Goal: Task Accomplishment & Management: Manage account settings

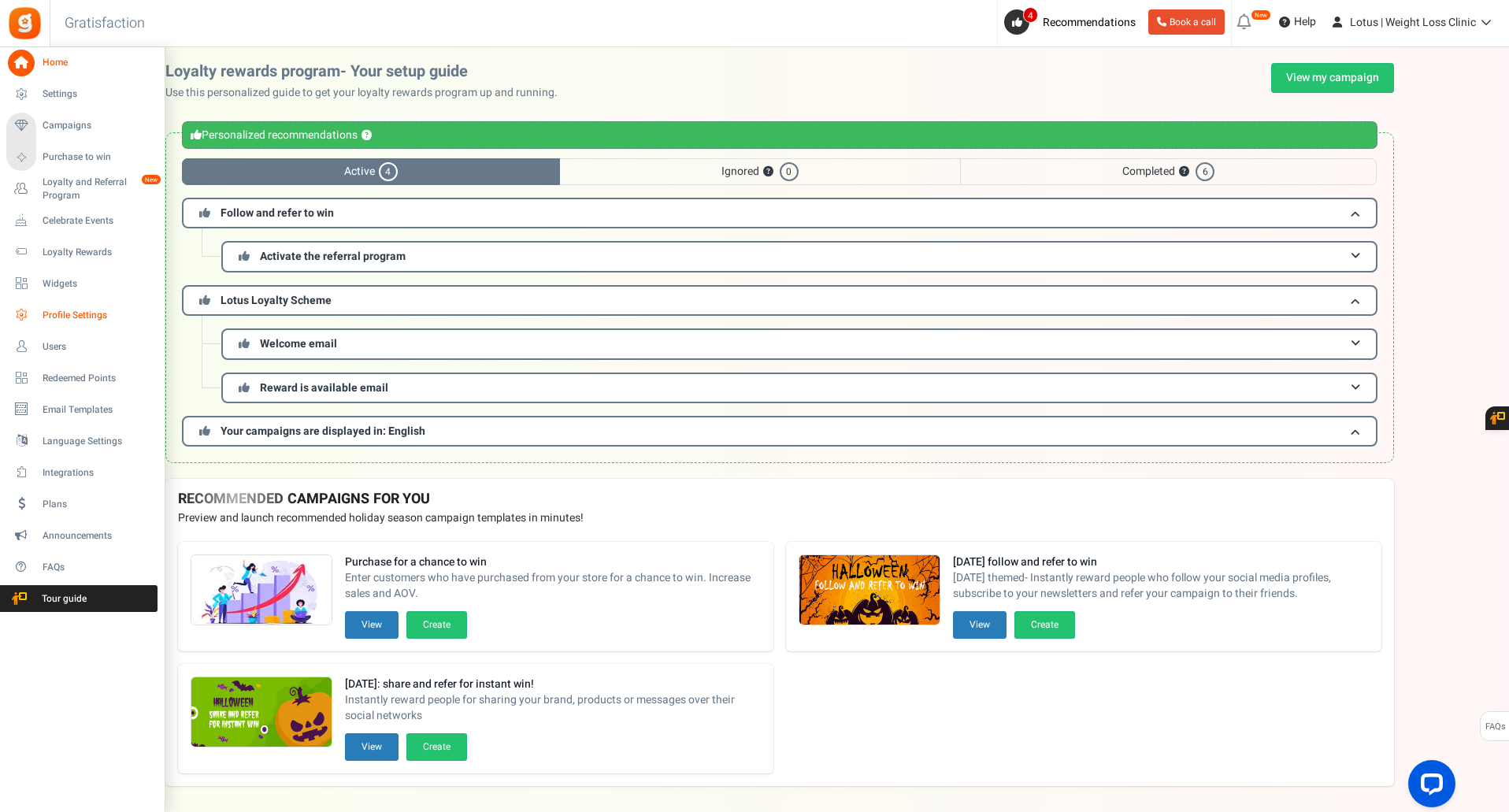
click at [80, 311] on span "Profile Settings" at bounding box center [98, 315] width 111 height 14
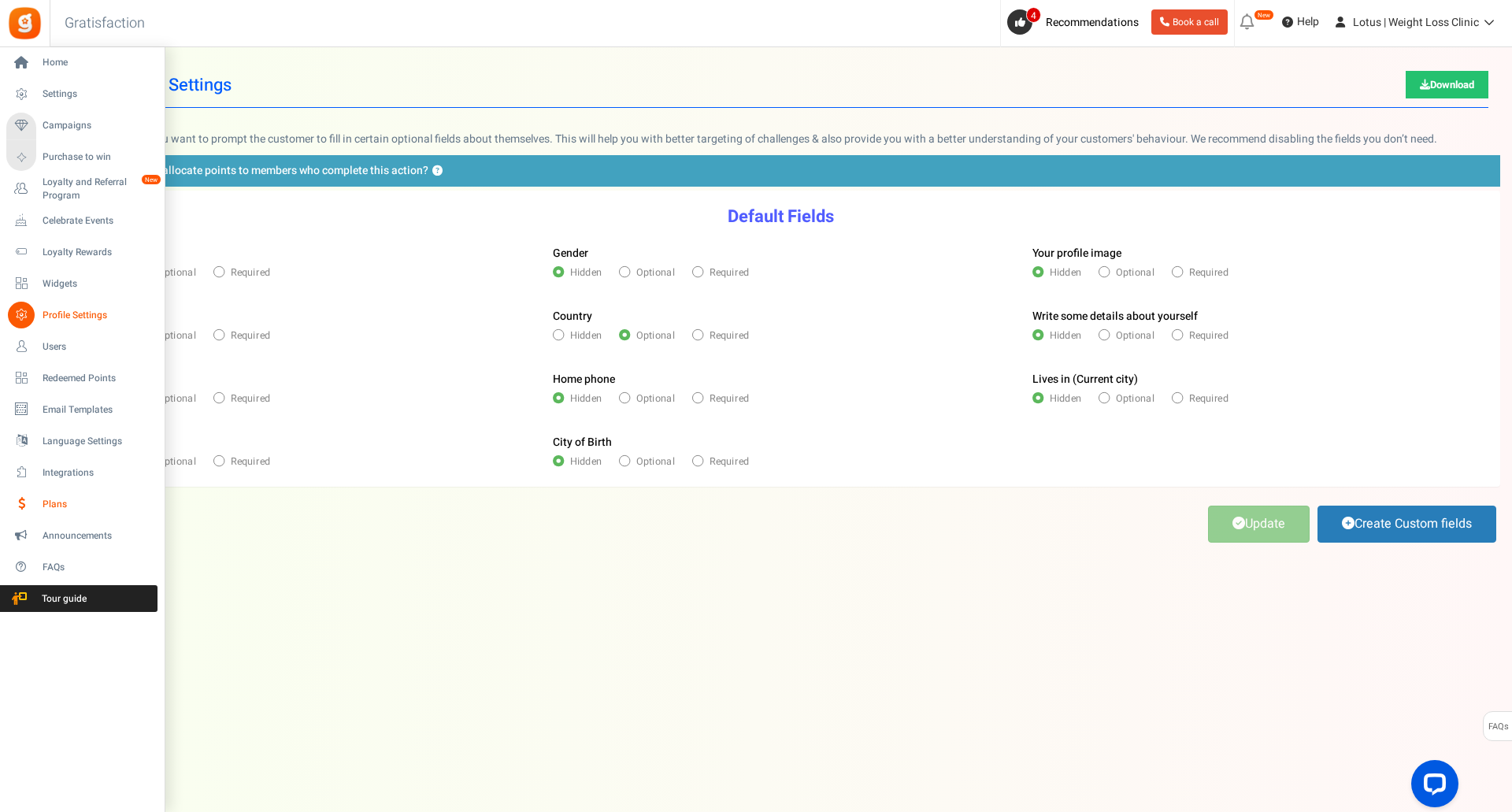
click at [69, 500] on span "Plans" at bounding box center [98, 504] width 111 height 14
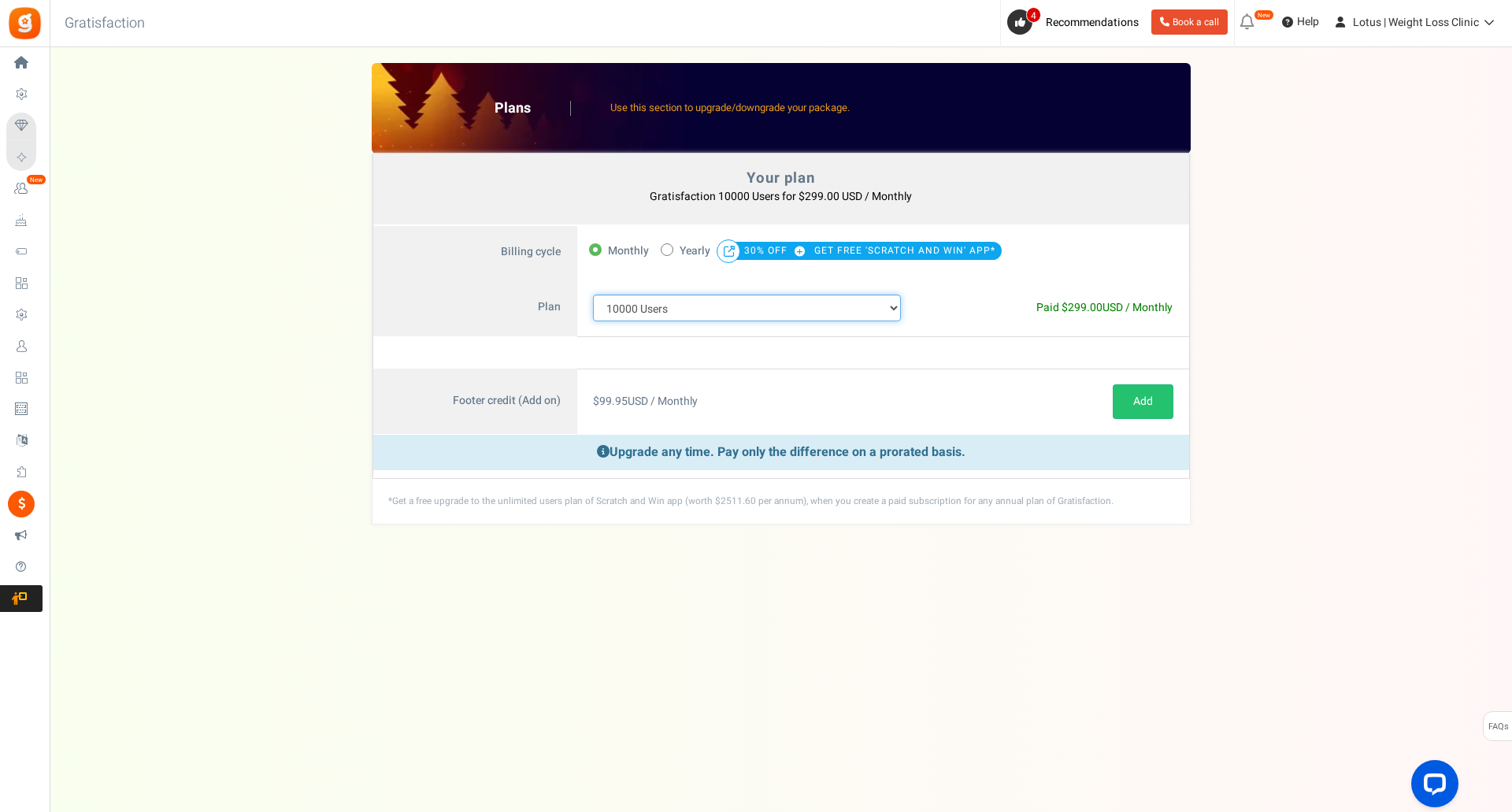
click at [776, 302] on select "100 Users 200 Users 500 Users 1000 Users 2000 Users 3000 Users 4000 Users 5000 …" at bounding box center [747, 309] width 308 height 27
click at [207, 300] on div "Your plan - Gratisfaction 10000 Users : $299.00 USD / Monthly Coupon [[]] Plans…" at bounding box center [780, 294] width 1431 height 462
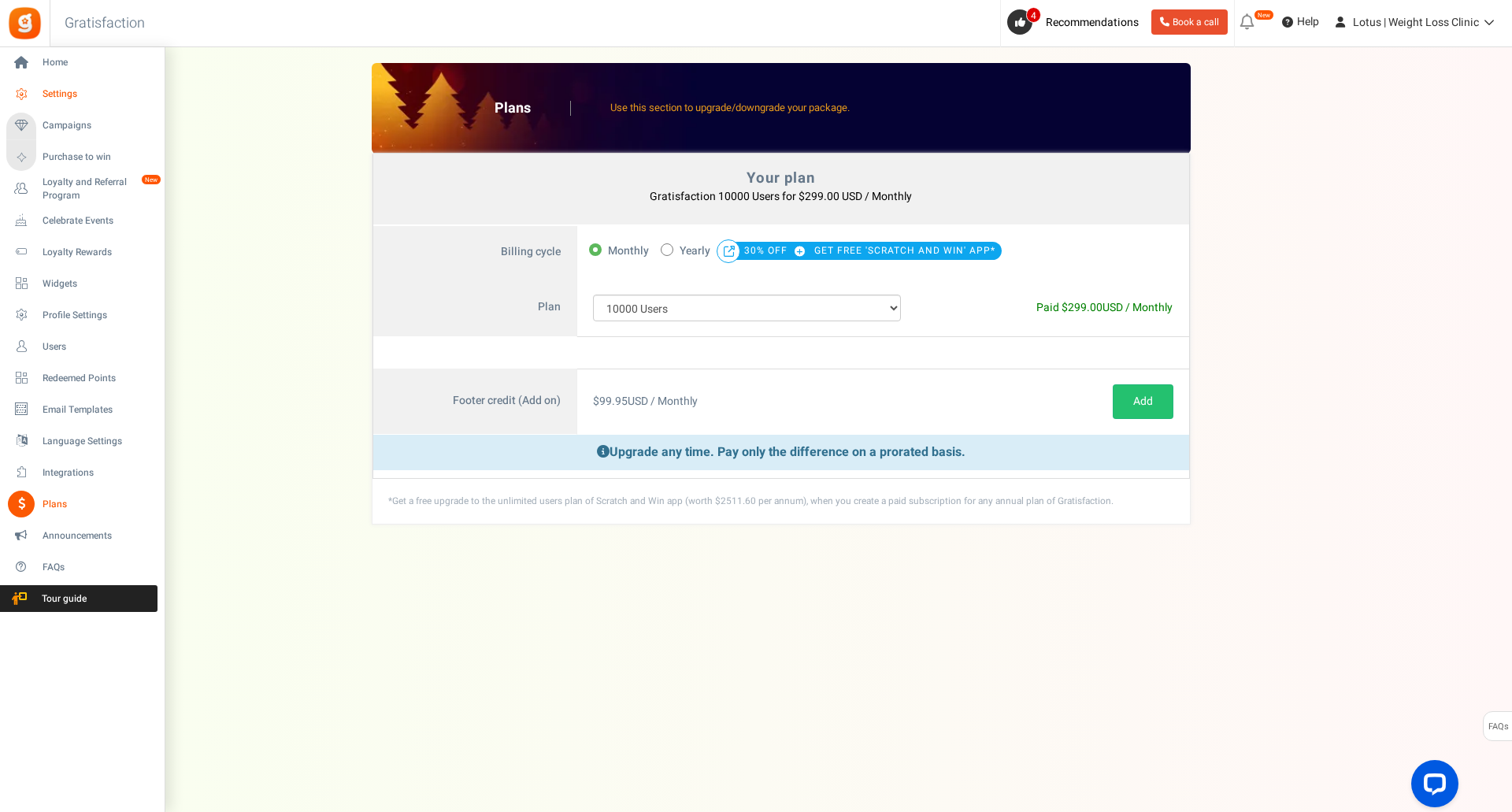
click at [61, 90] on span "Settings" at bounding box center [98, 94] width 111 height 14
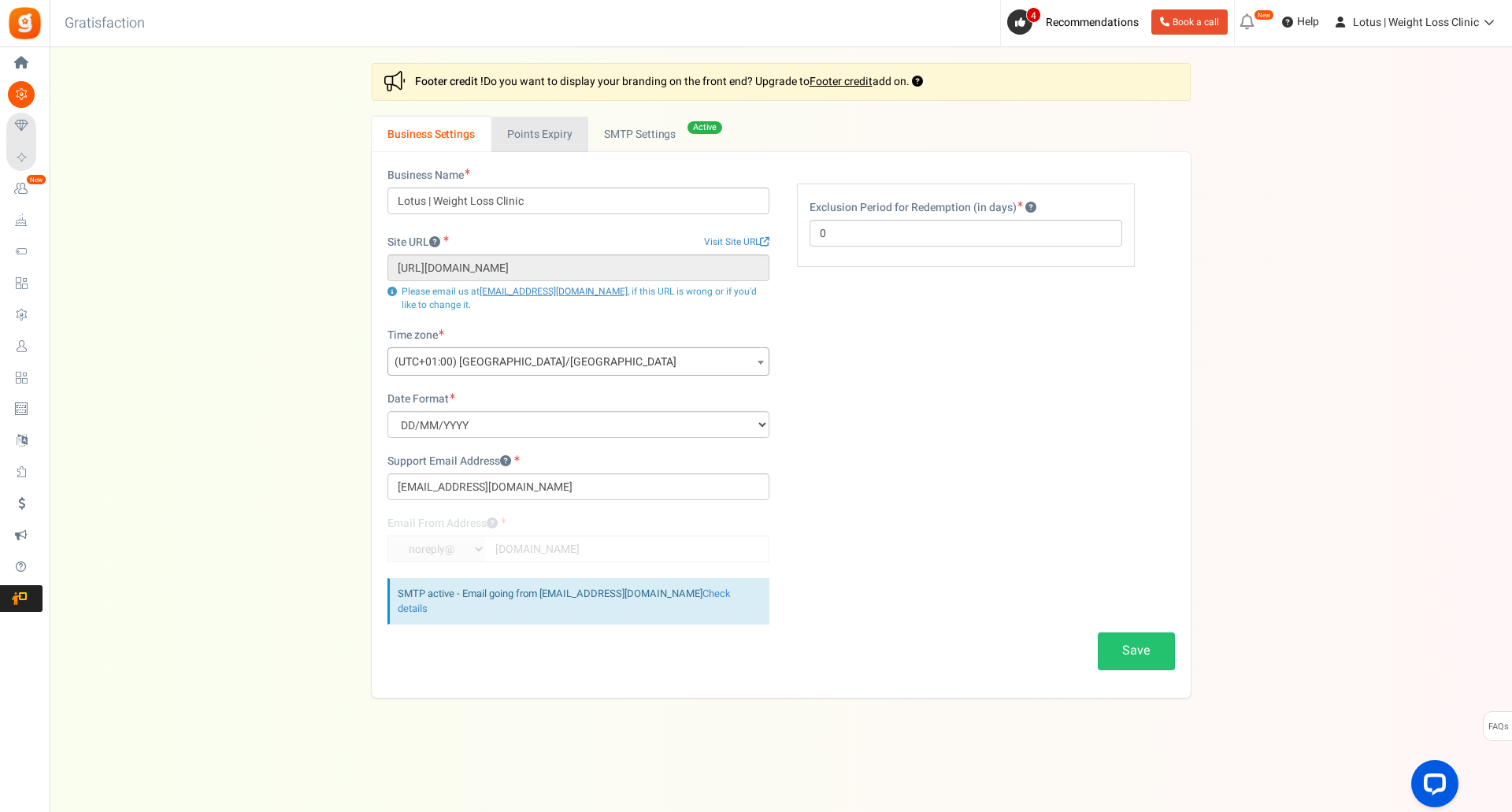
click at [522, 146] on link "Points Expiry" at bounding box center [540, 134] width 97 height 36
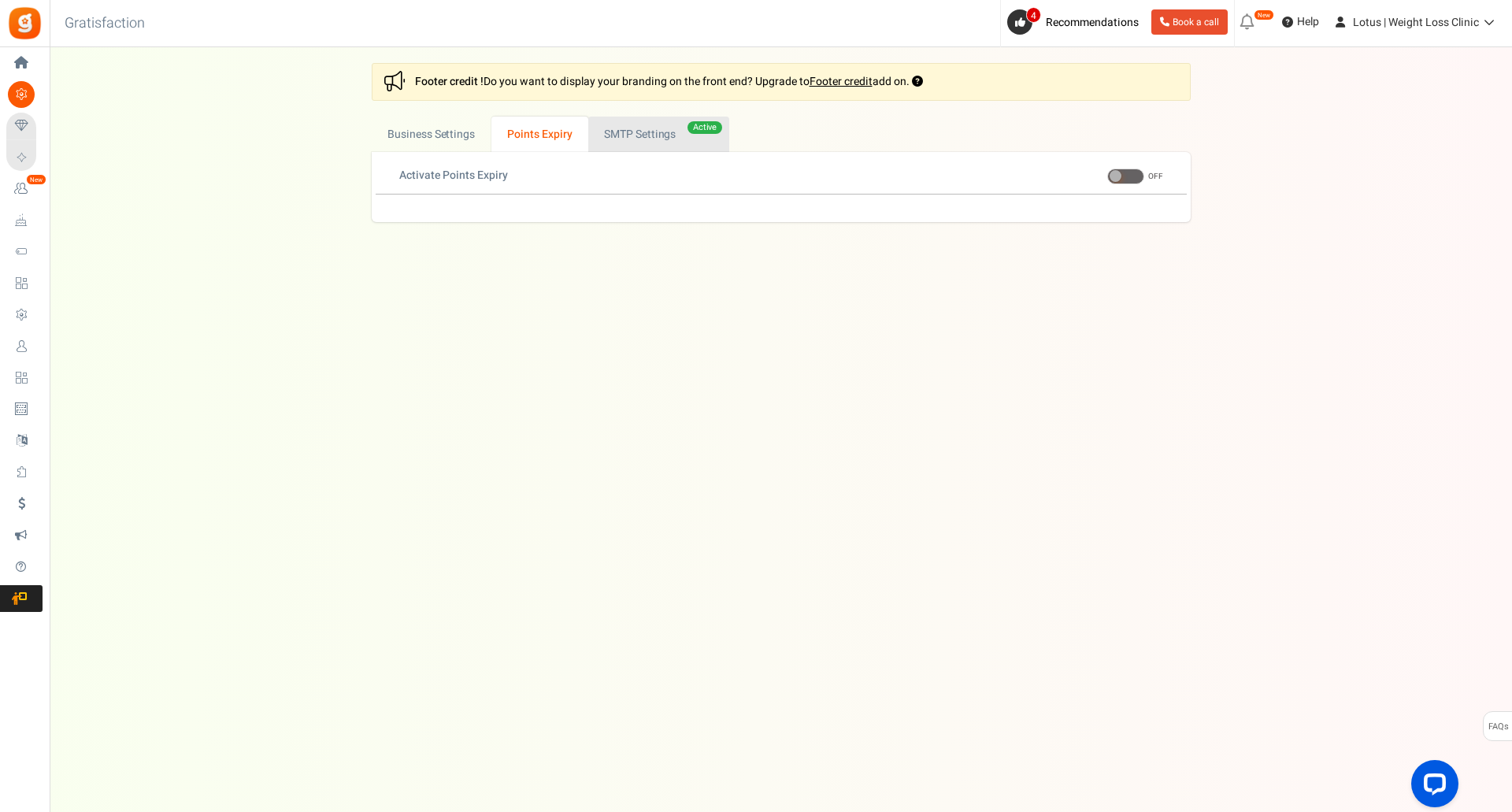
click at [622, 131] on link "Active SMTP Settings" at bounding box center [658, 134] width 141 height 36
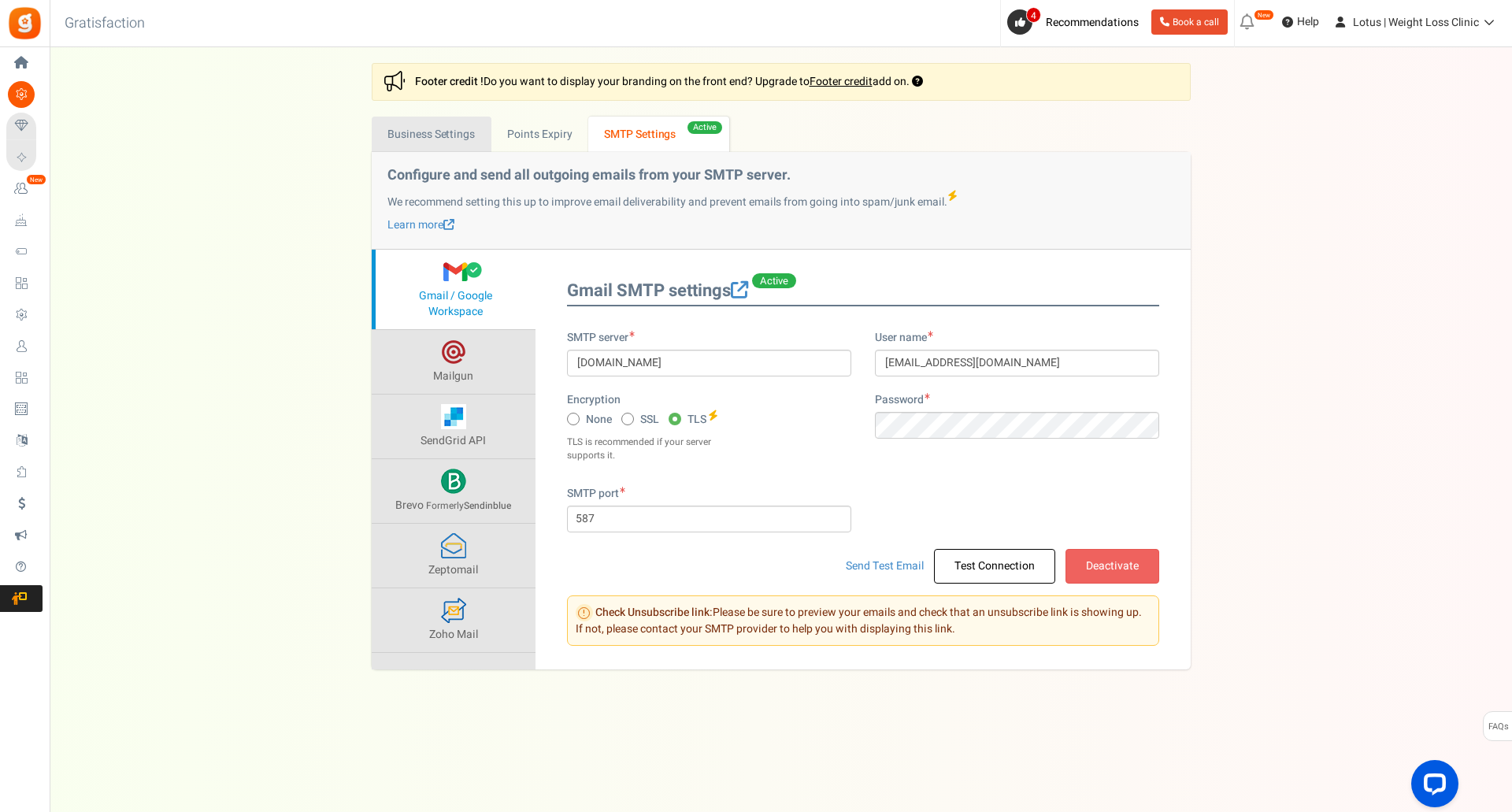
click at [400, 136] on link "Business Settings" at bounding box center [431, 134] width 119 height 36
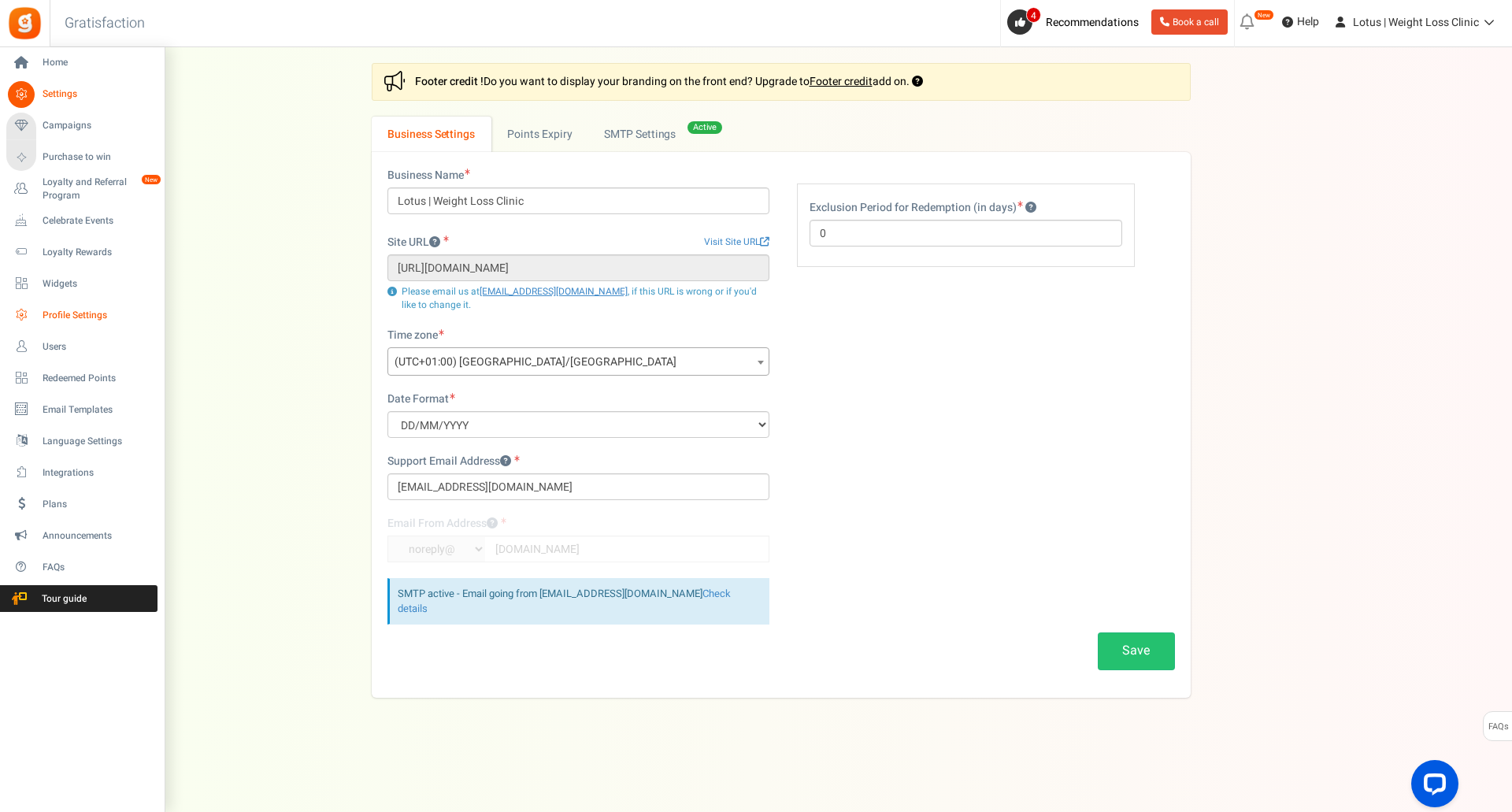
click at [80, 312] on span "Profile Settings" at bounding box center [98, 315] width 111 height 14
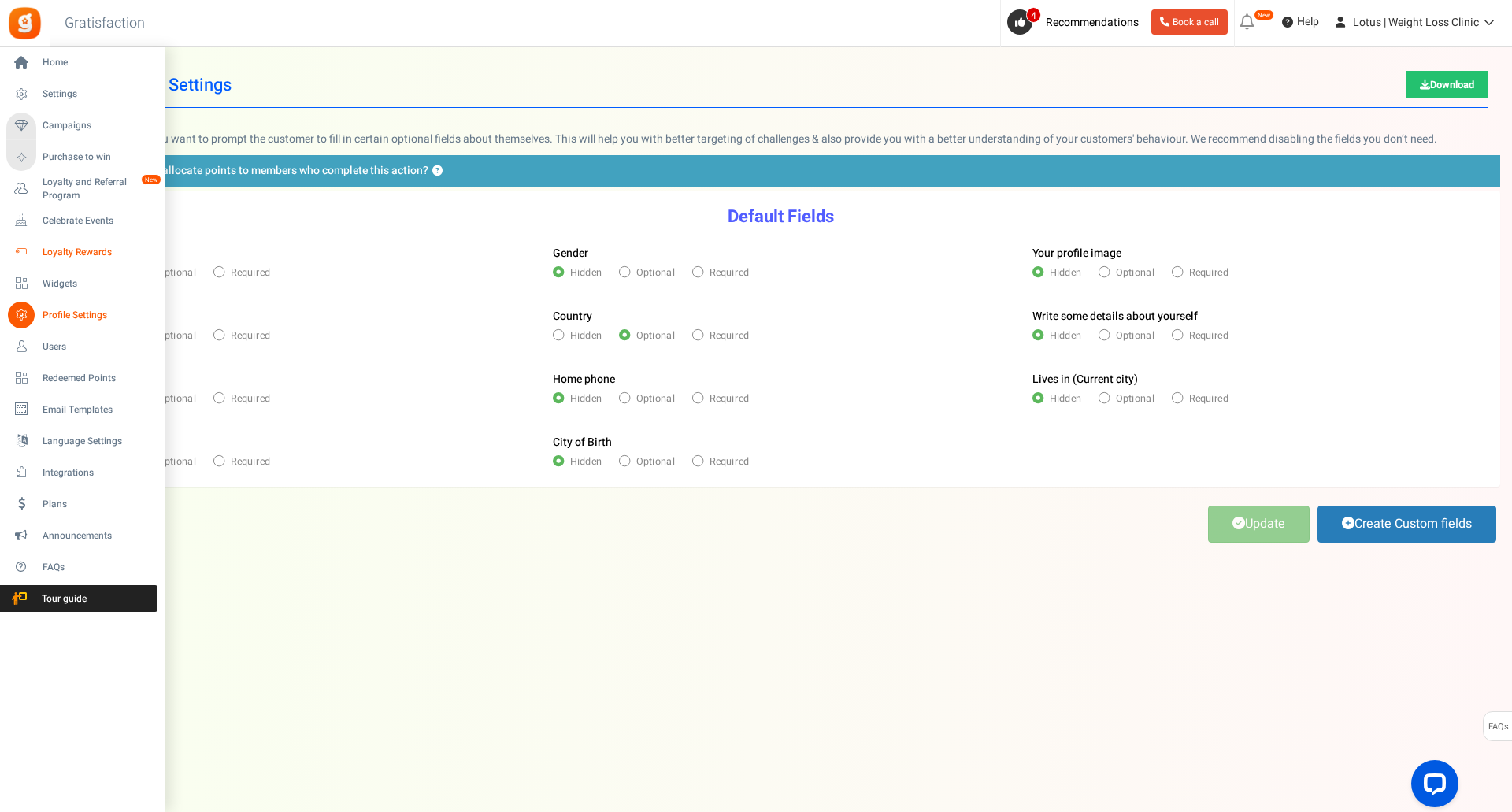
click at [65, 250] on span "Loyalty Rewards" at bounding box center [98, 252] width 111 height 14
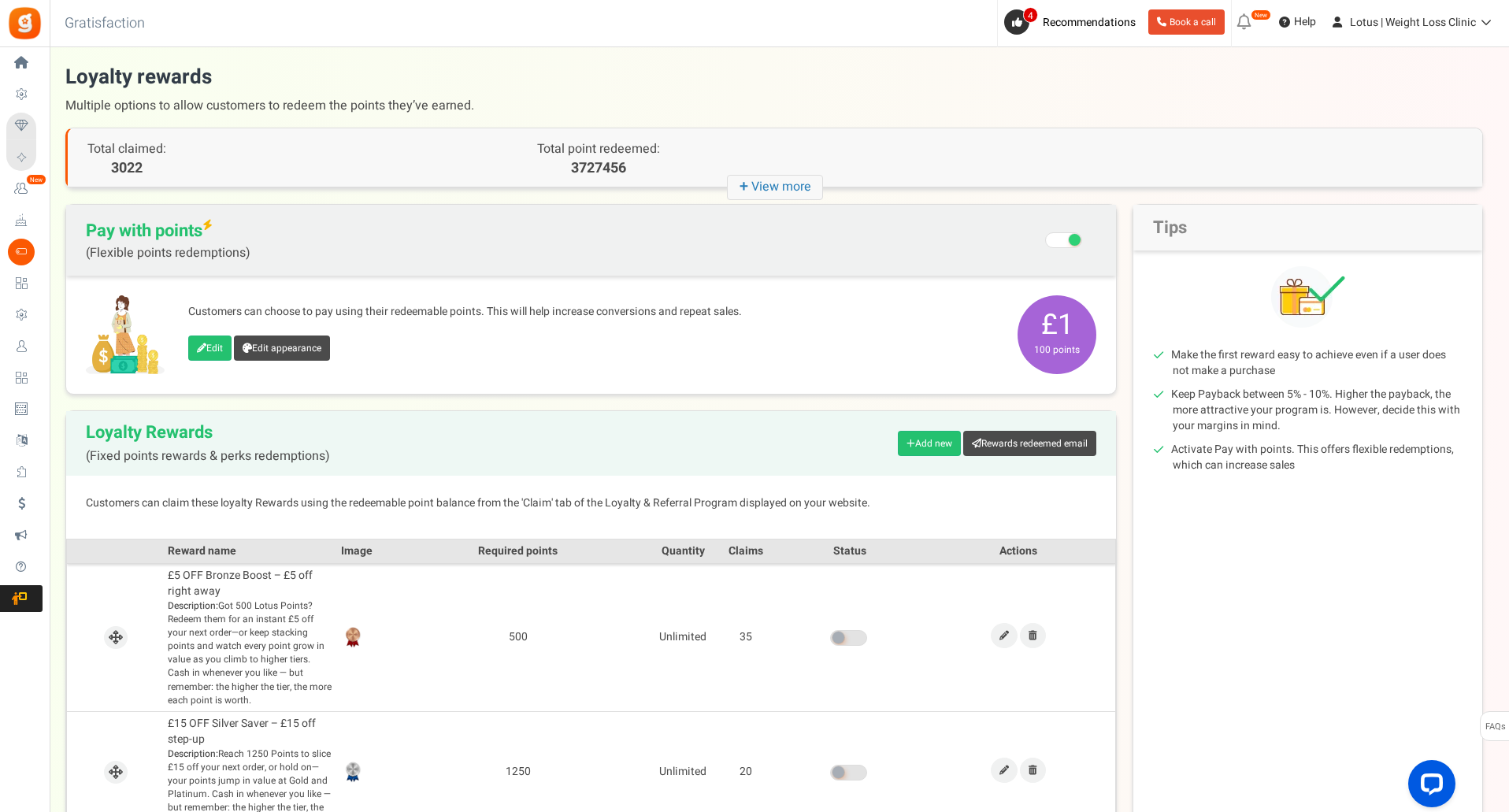
click at [742, 186] on strong "+" at bounding box center [745, 187] width 12 height 23
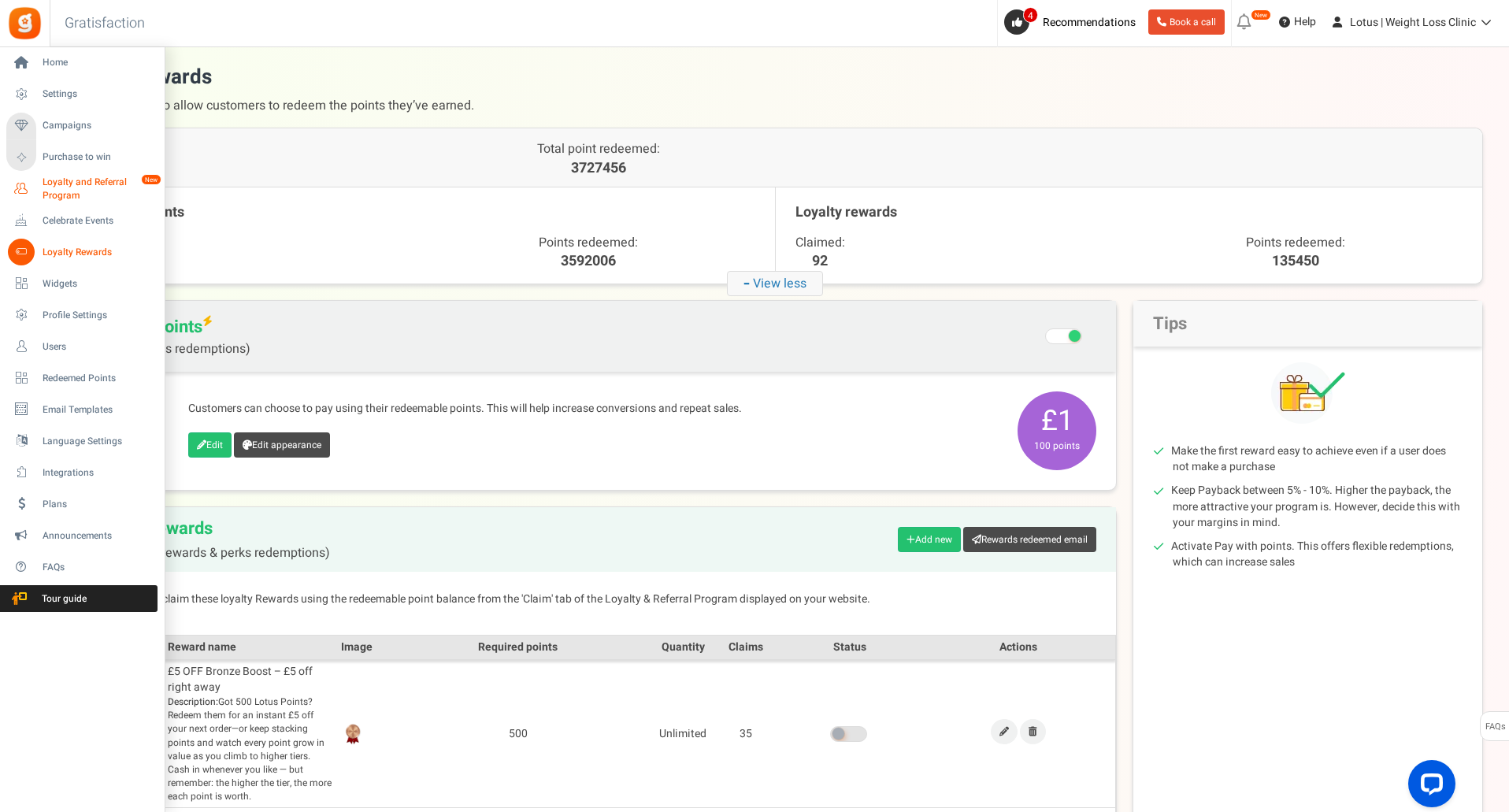
click at [91, 180] on span "Loyalty and Referral Program" at bounding box center [100, 189] width 115 height 27
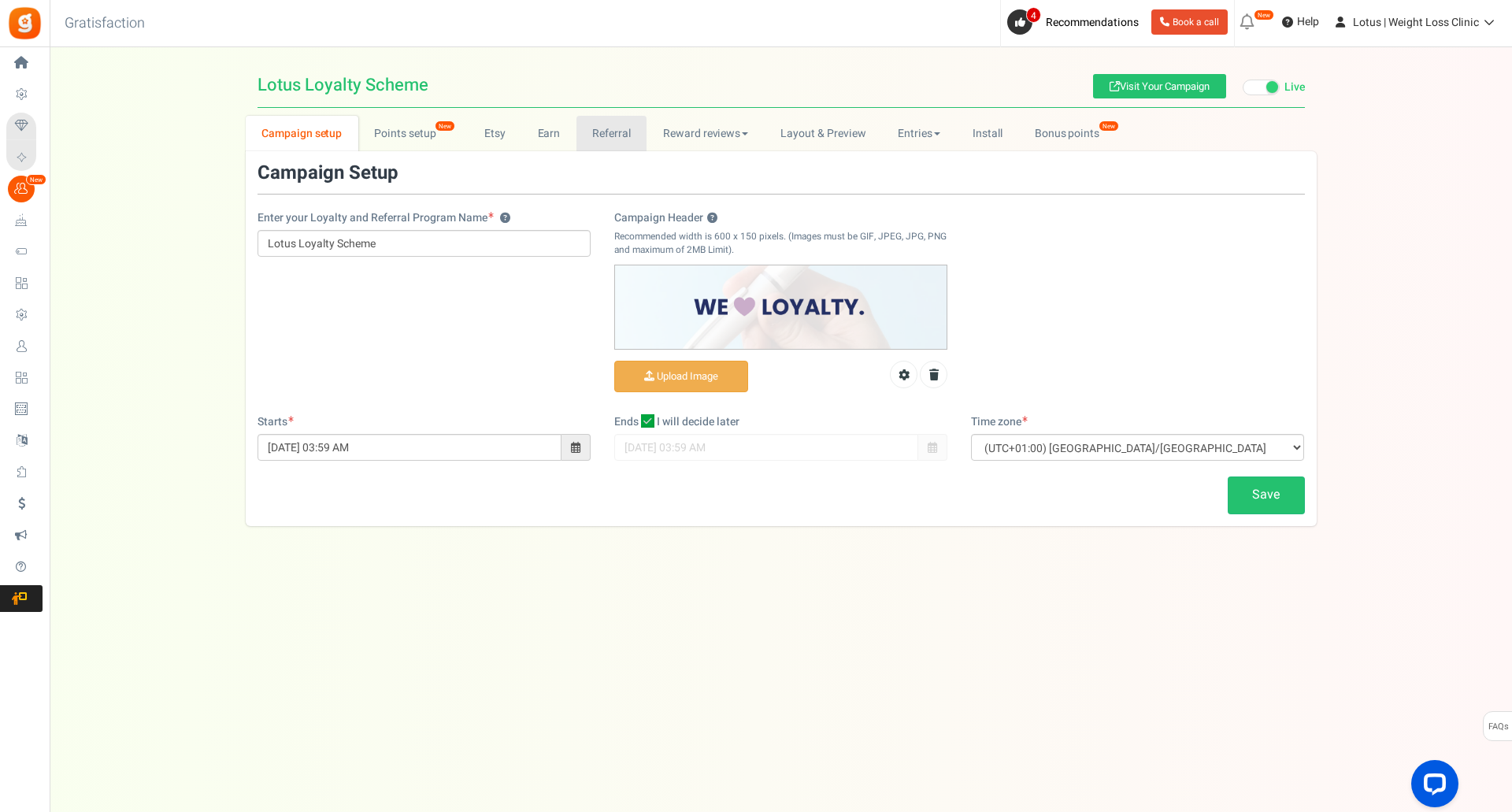
click at [610, 138] on link "Referral" at bounding box center [611, 133] width 71 height 36
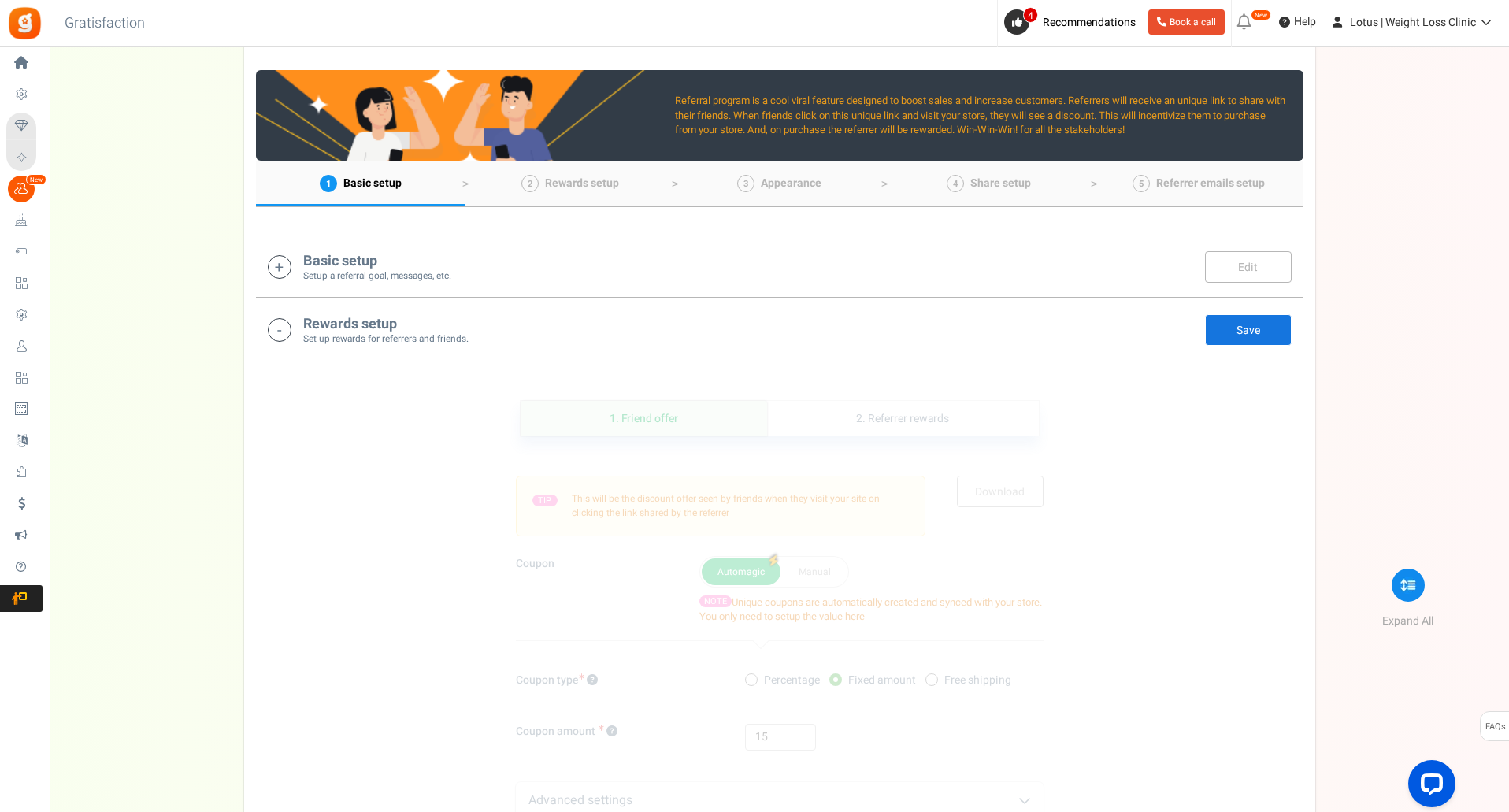
click at [288, 272] on icon at bounding box center [279, 267] width 23 height 23
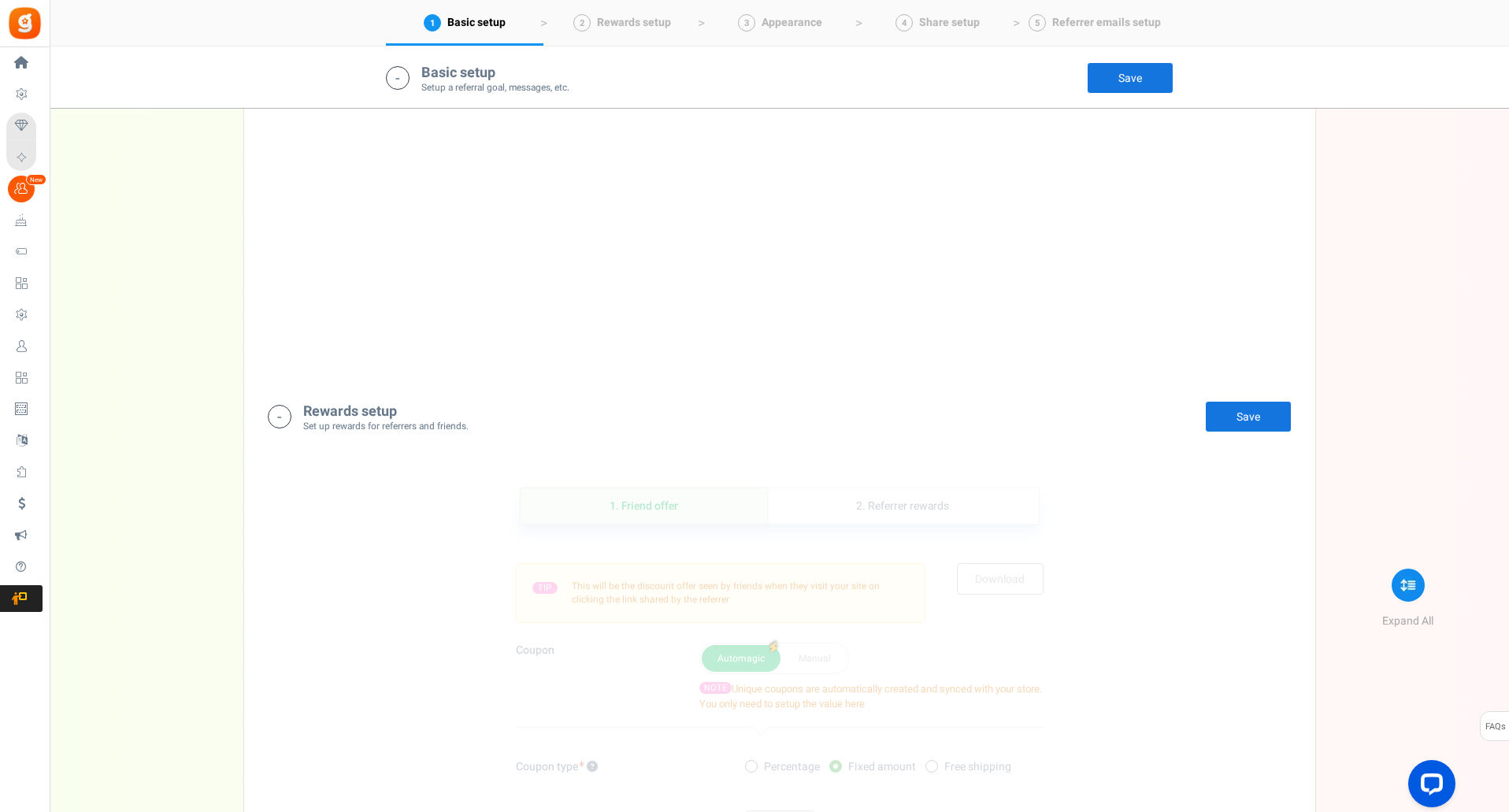
scroll to position [890, 0]
click at [331, 400] on div "Rewards setup Set up rewards for referrers and friends. Edit Save Save There ar…" at bounding box center [780, 415] width 1048 height 63
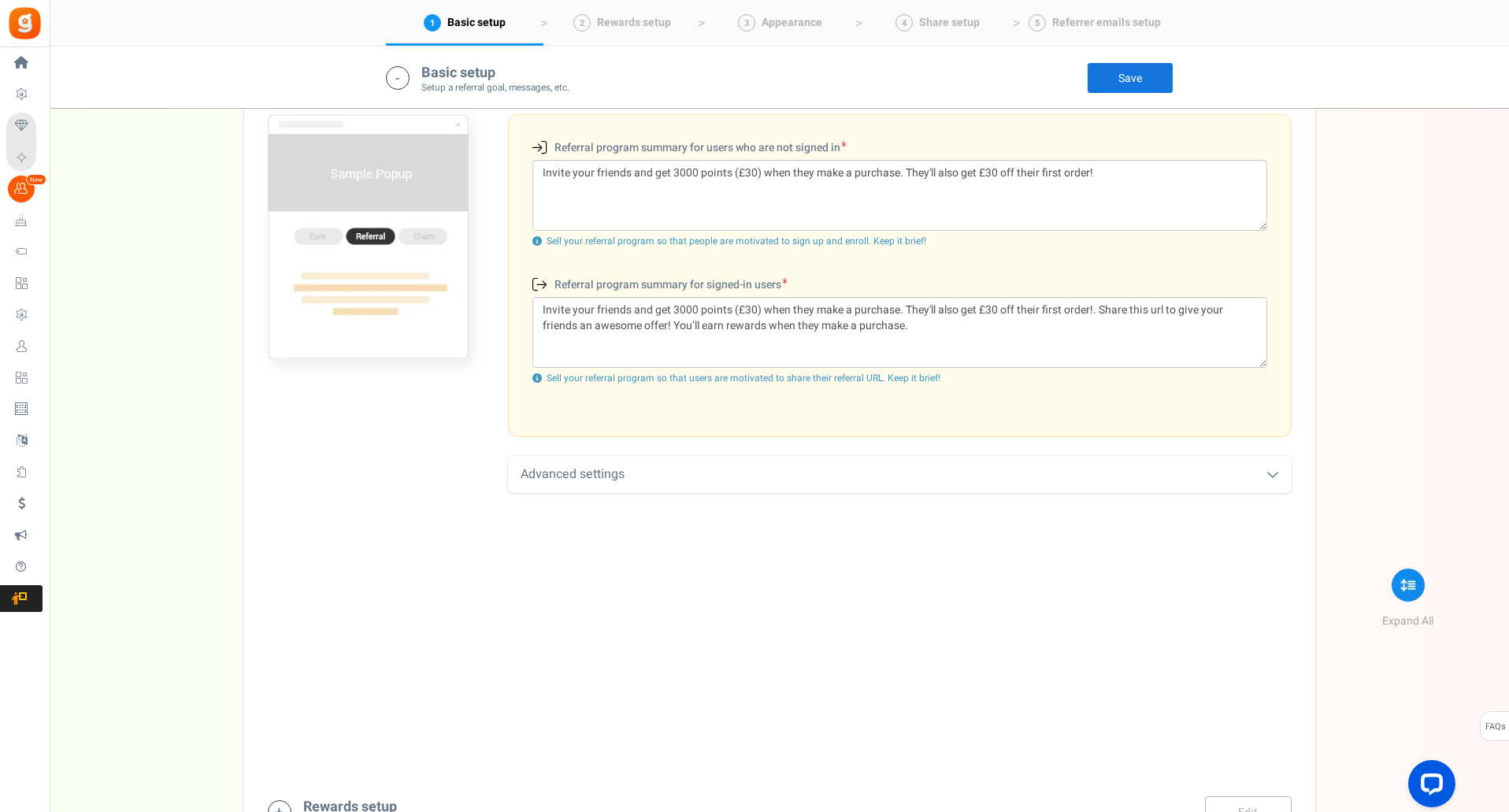
scroll to position [822, 0]
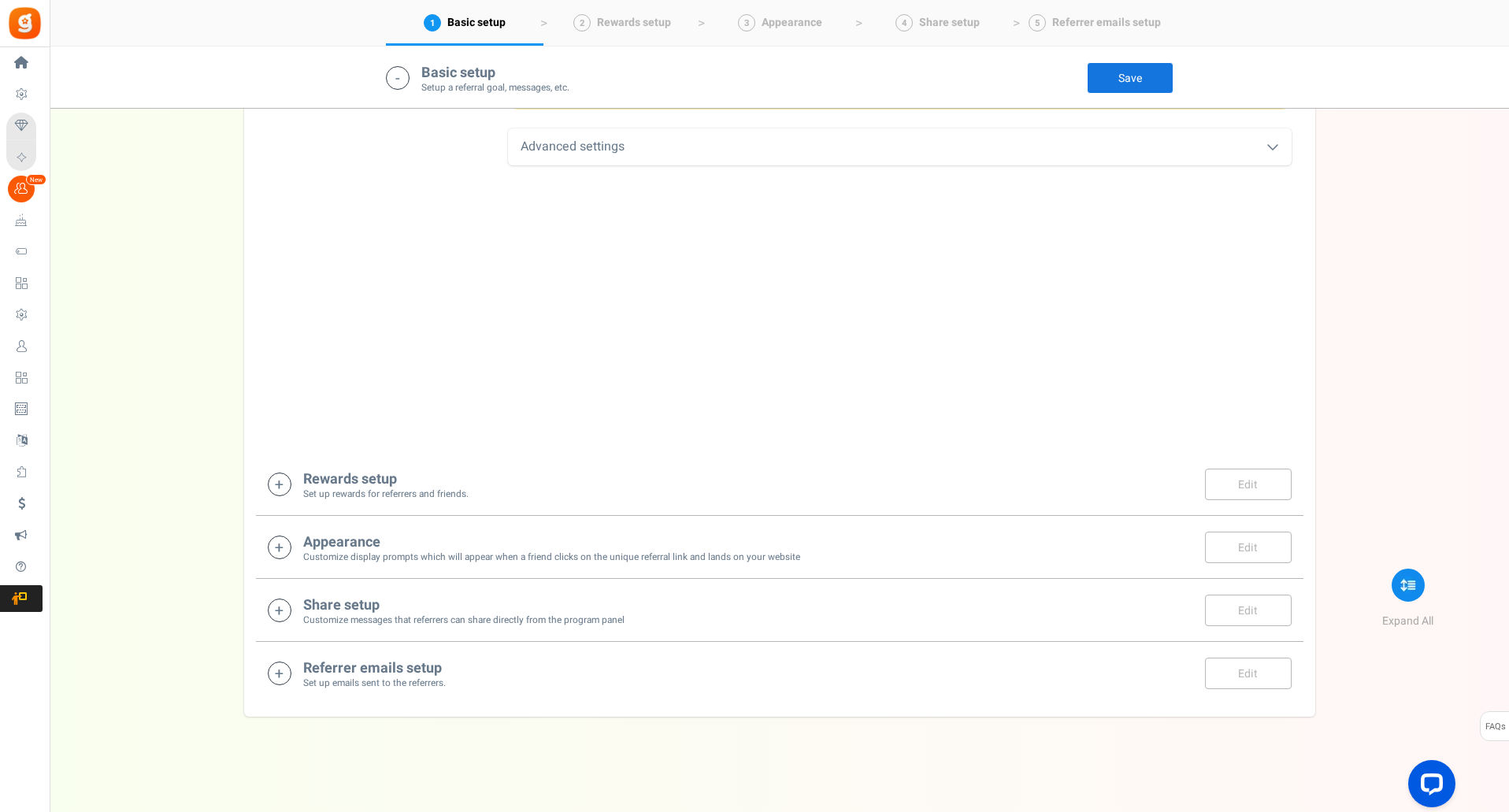
click at [345, 546] on h4 "Appearance" at bounding box center [552, 542] width 497 height 16
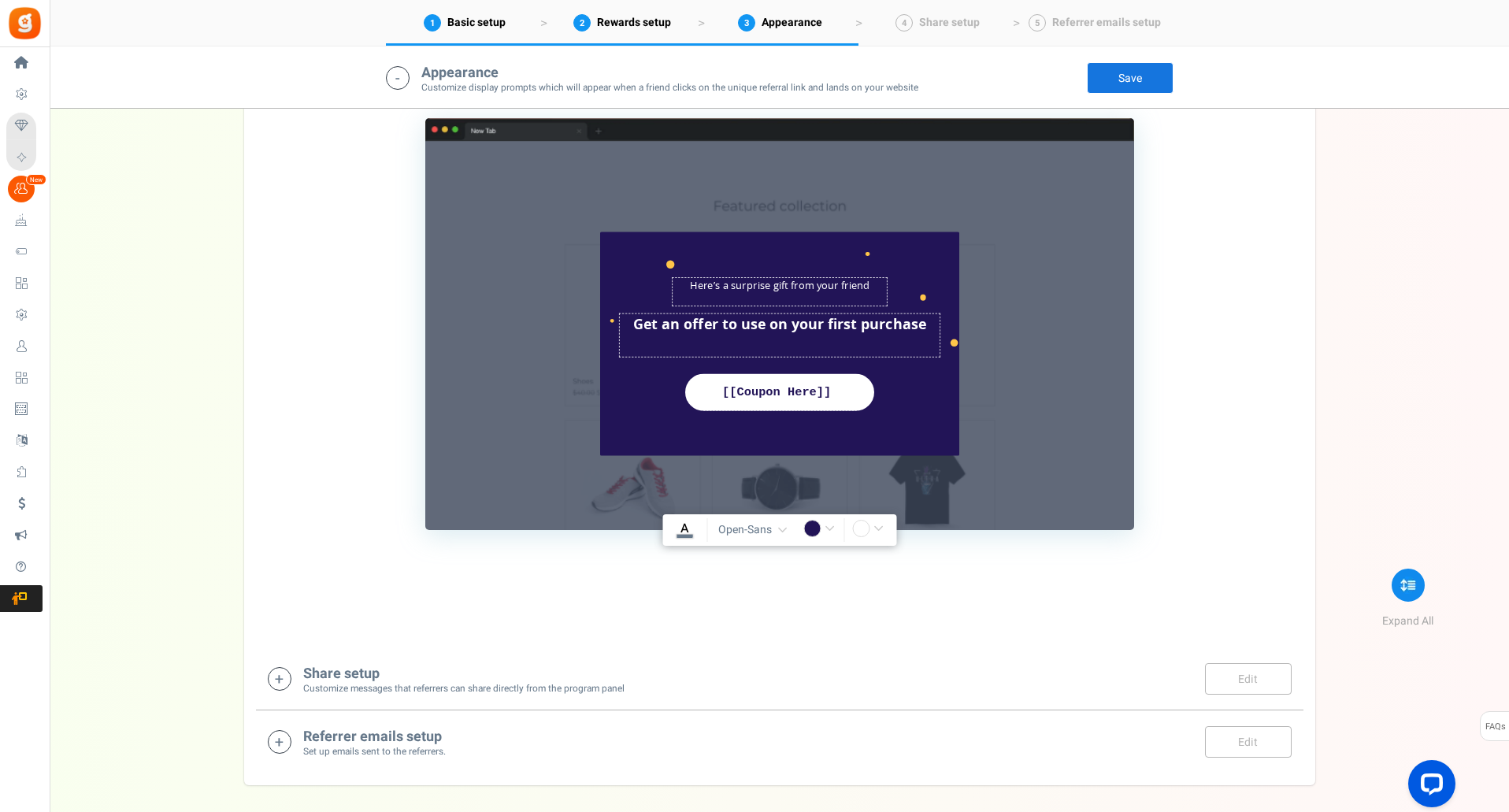
scroll to position [1560, 0]
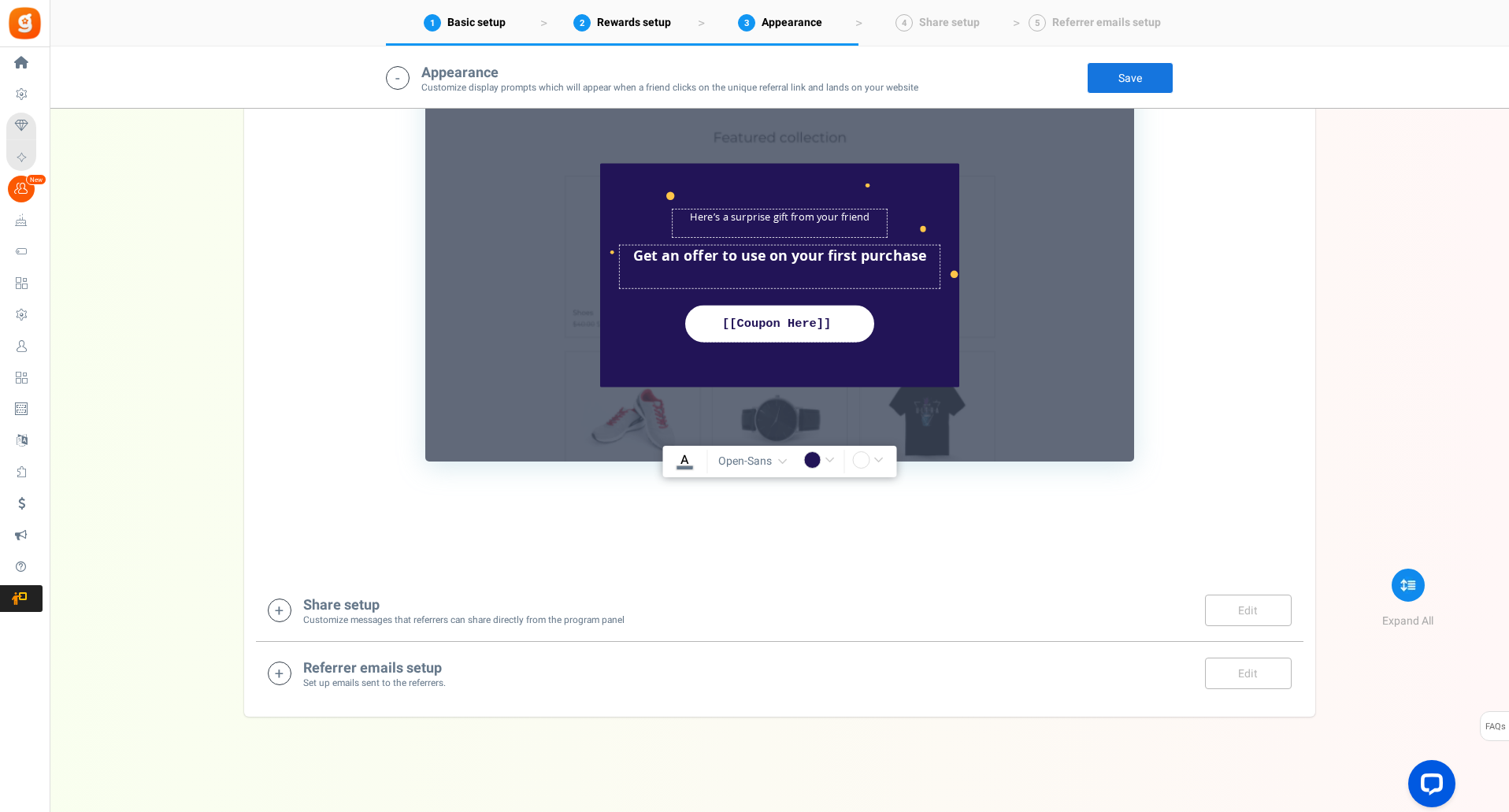
click at [362, 612] on h4 "Share setup" at bounding box center [464, 605] width 321 height 16
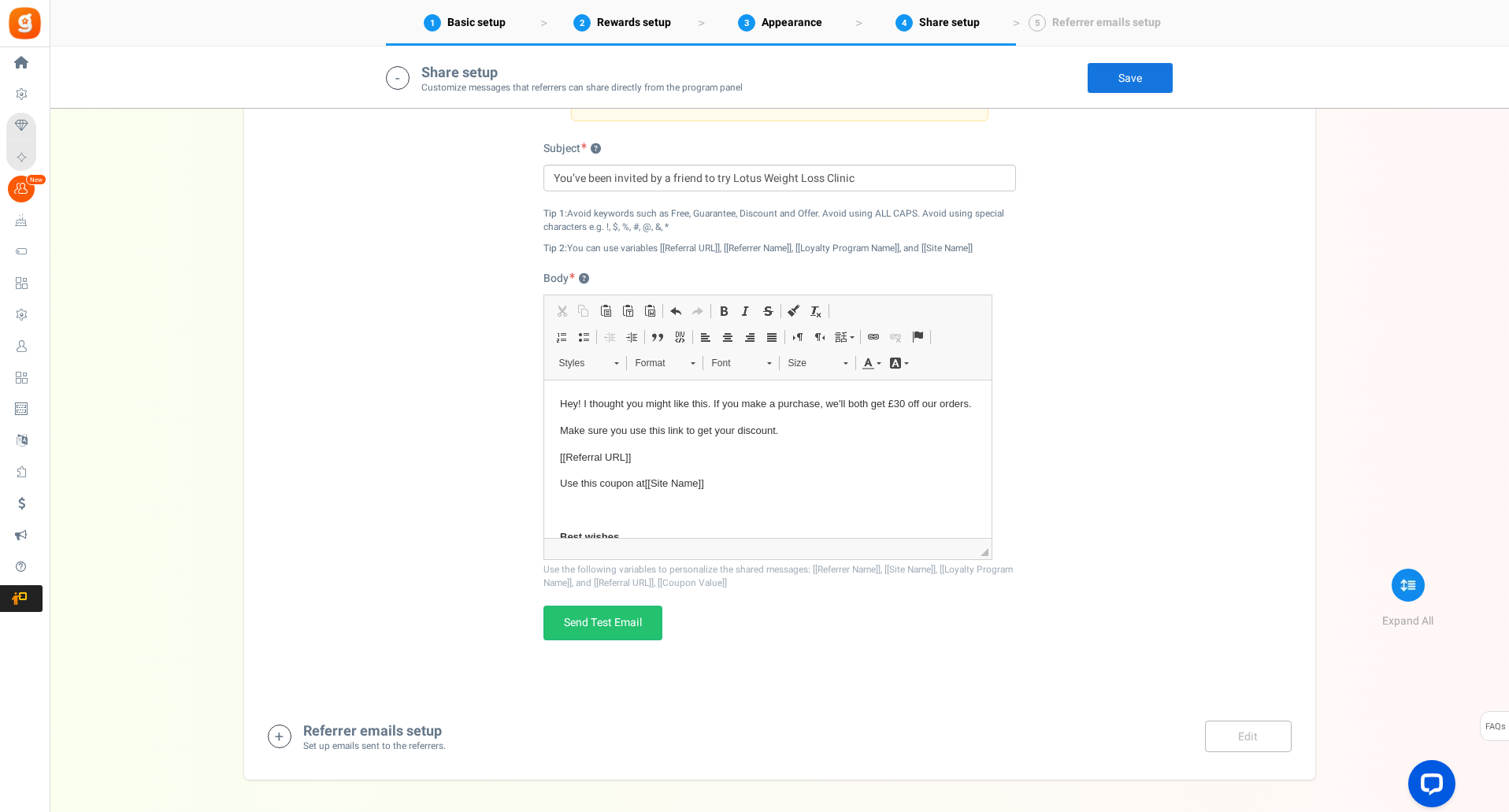
scroll to position [2299, 0]
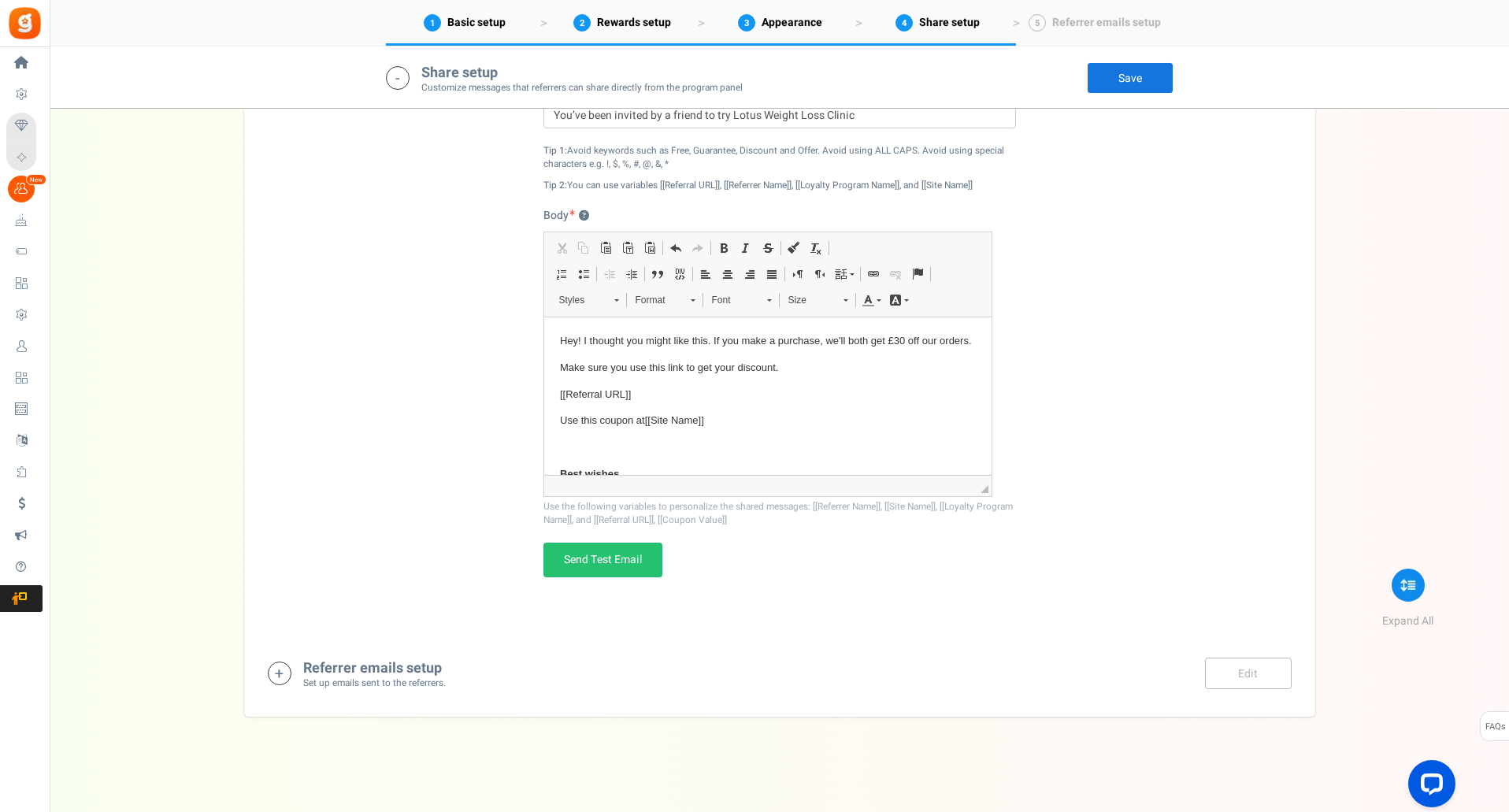
click at [377, 680] on small "Set up emails sent to the referrers." at bounding box center [375, 683] width 143 height 14
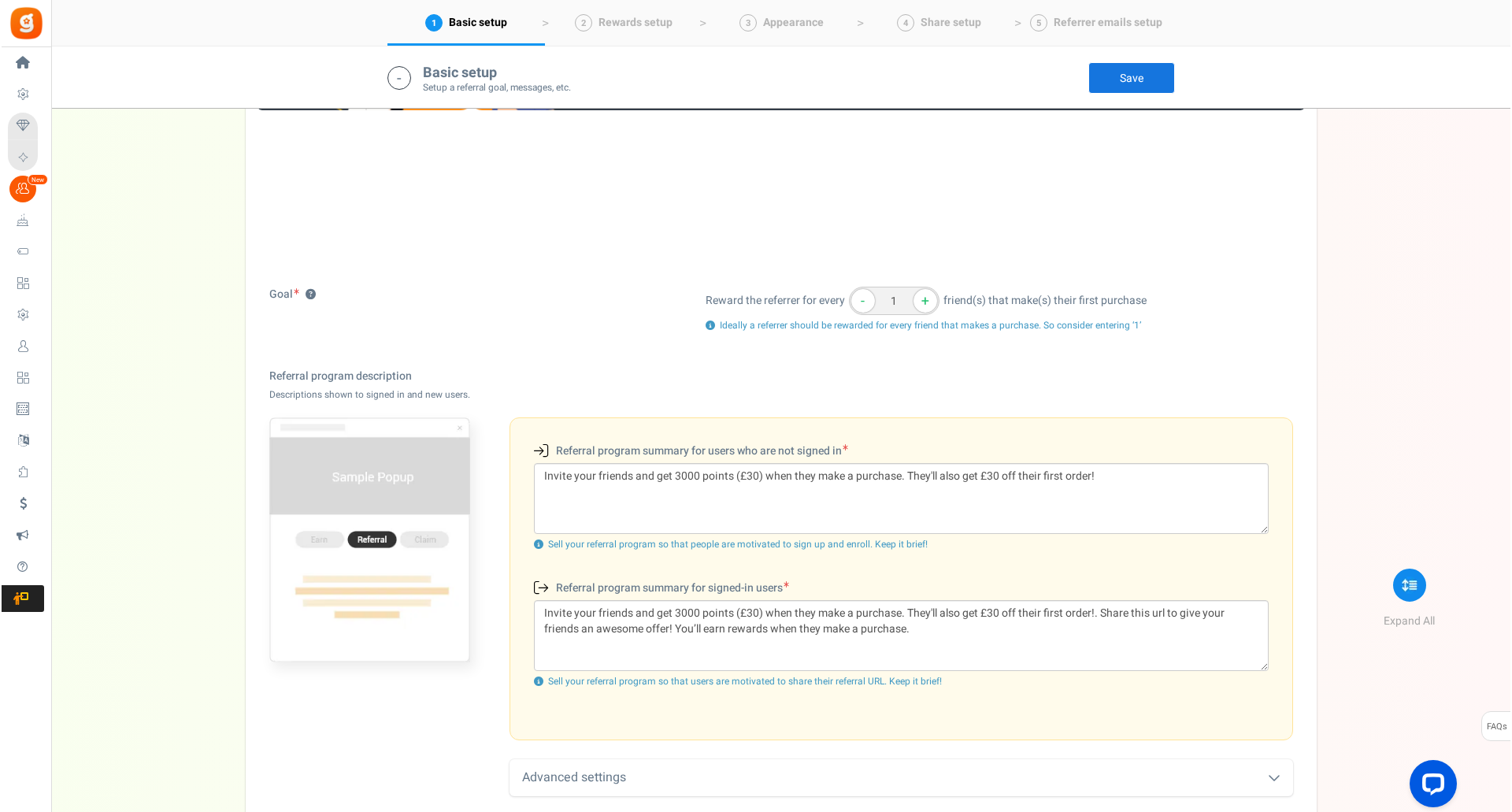
scroll to position [0, 0]
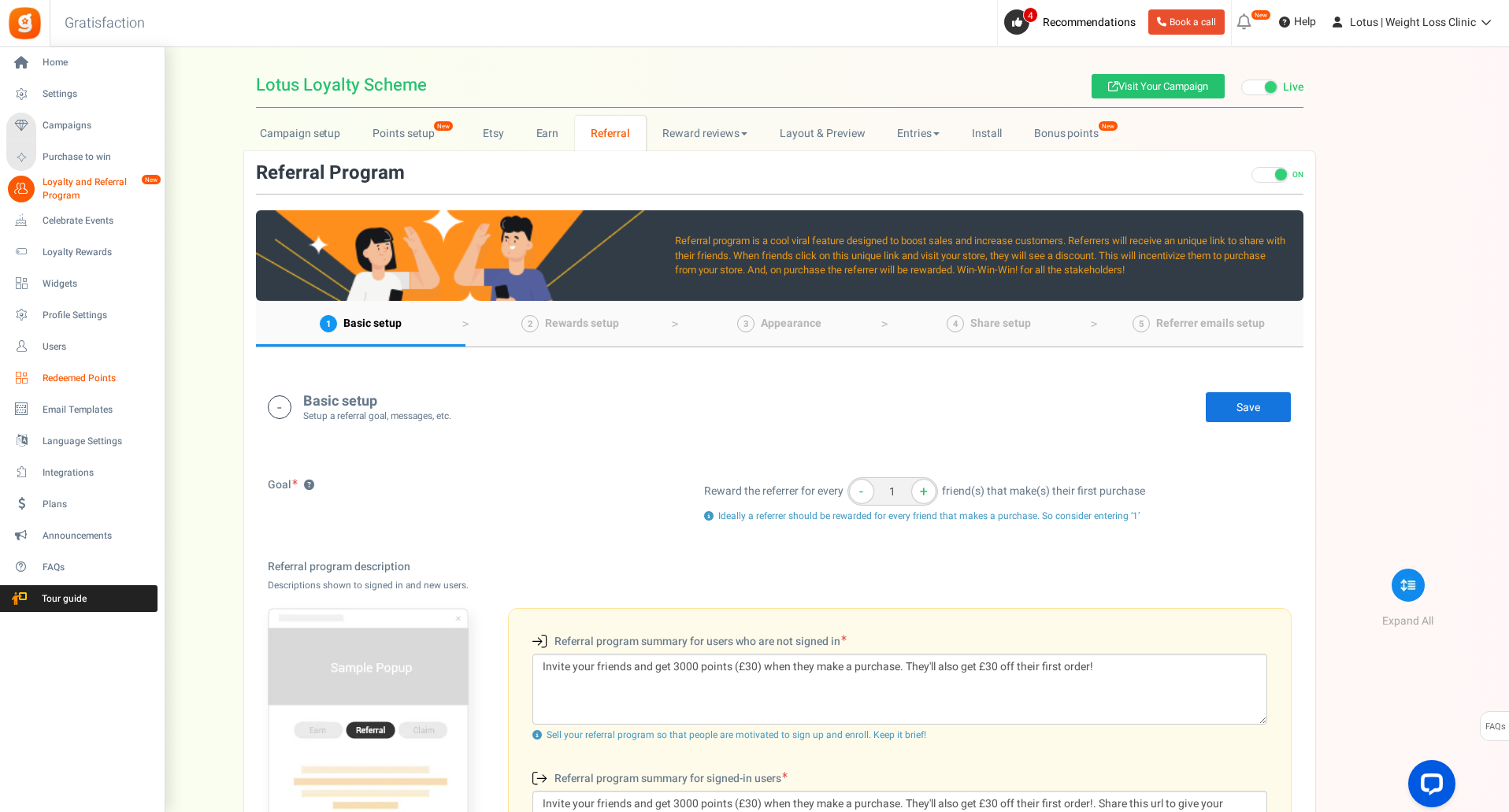
click at [56, 377] on span "Redeemed Points" at bounding box center [98, 378] width 111 height 14
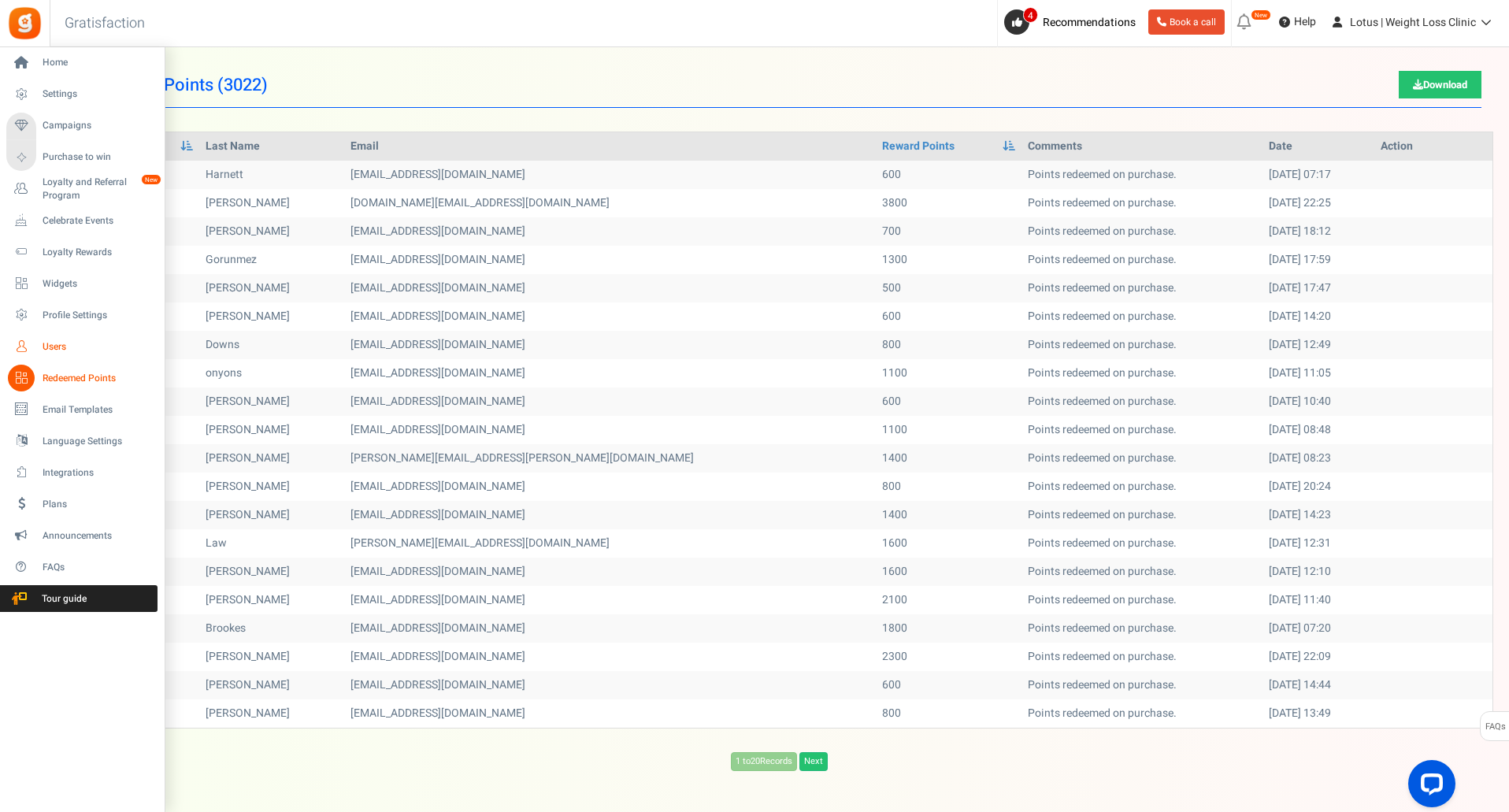
click at [61, 337] on link "Users" at bounding box center [82, 346] width 151 height 27
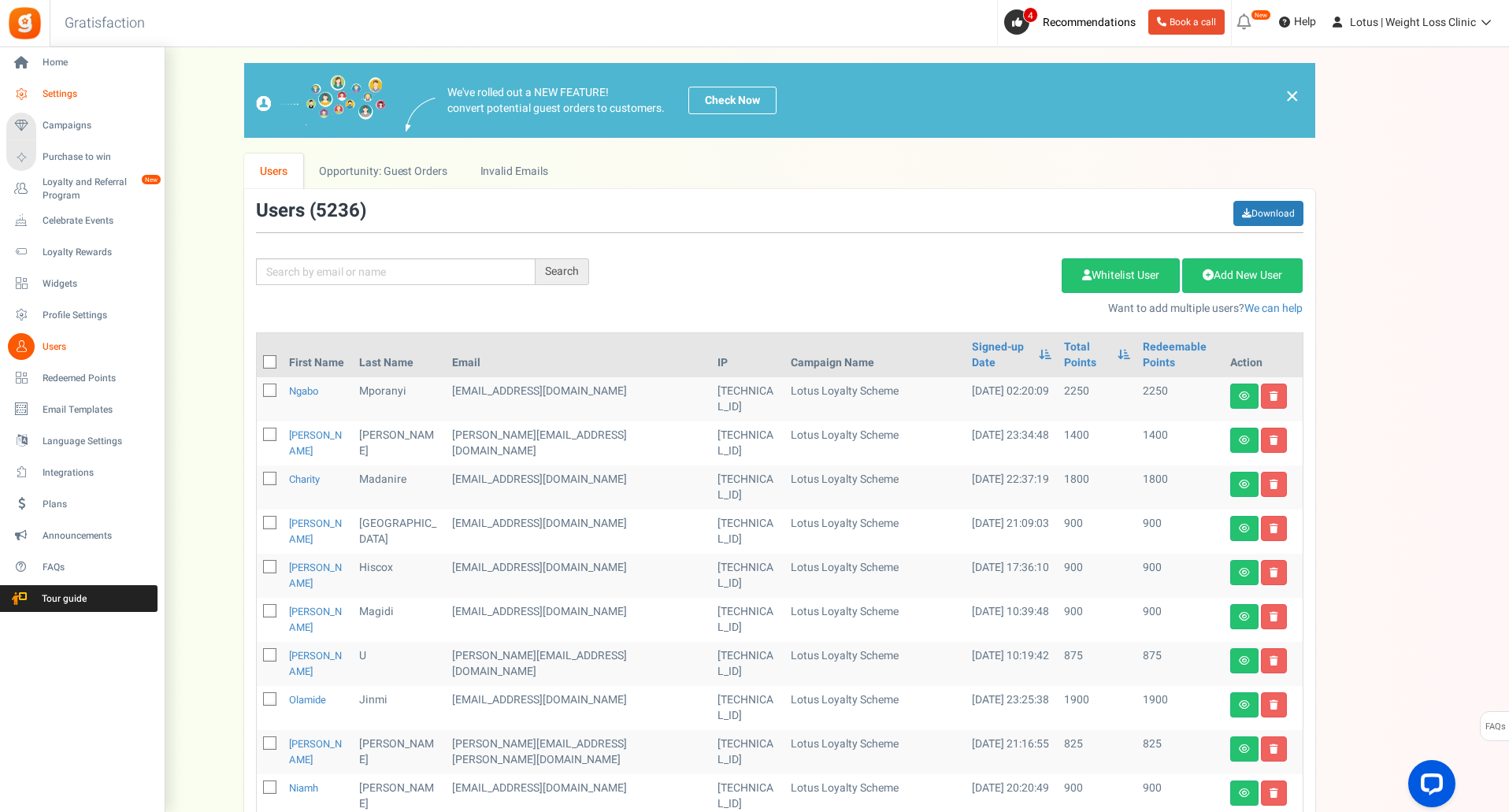
click at [55, 93] on span "Settings" at bounding box center [98, 94] width 111 height 14
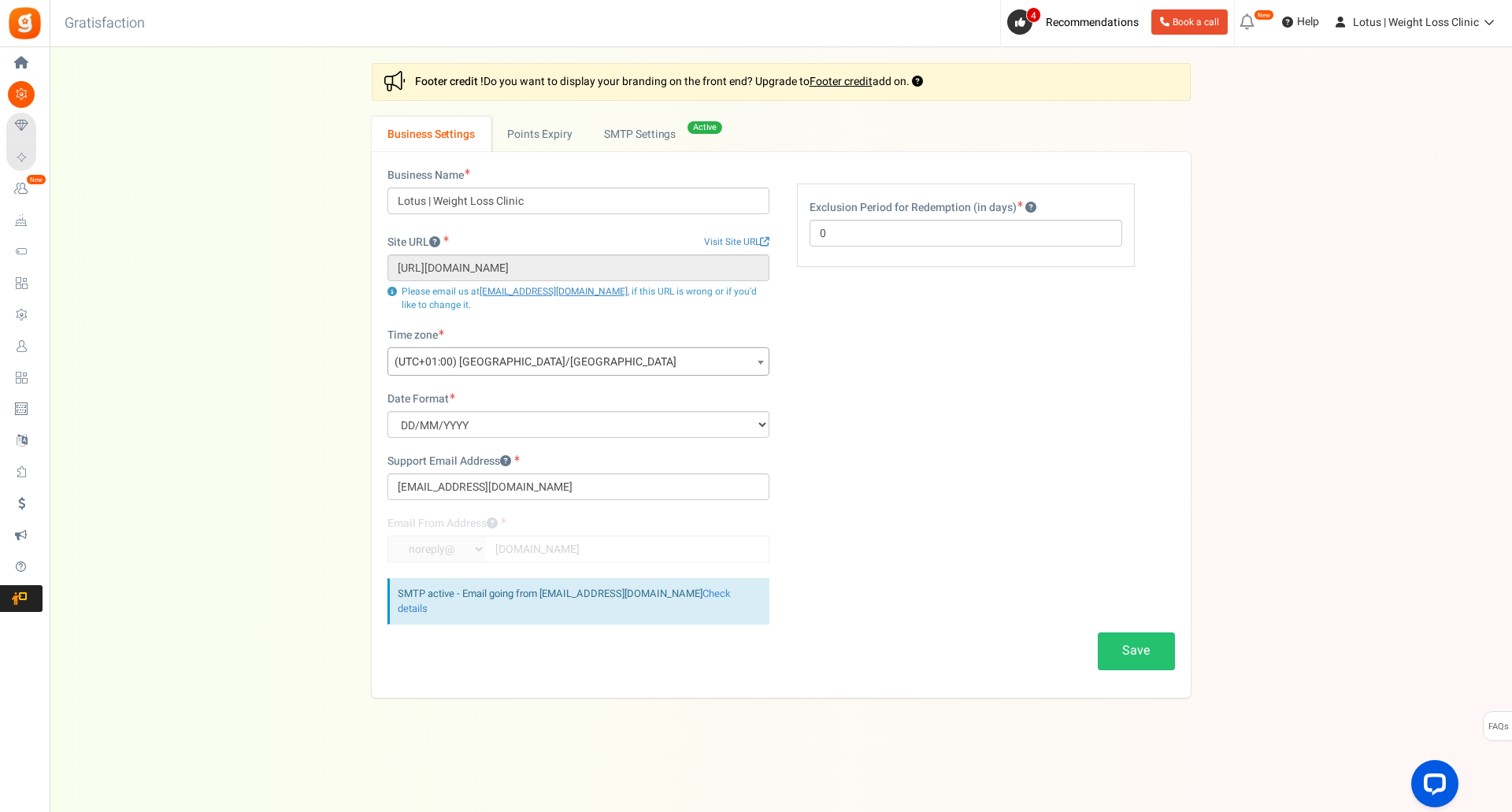
click at [469, 81] on strong "Footer credit !" at bounding box center [449, 81] width 69 height 16
click at [209, 185] on div "Settings In this section you will setup your business details and points expiry…" at bounding box center [780, 380] width 1431 height 634
click at [542, 135] on link "Points Expiry" at bounding box center [540, 134] width 97 height 36
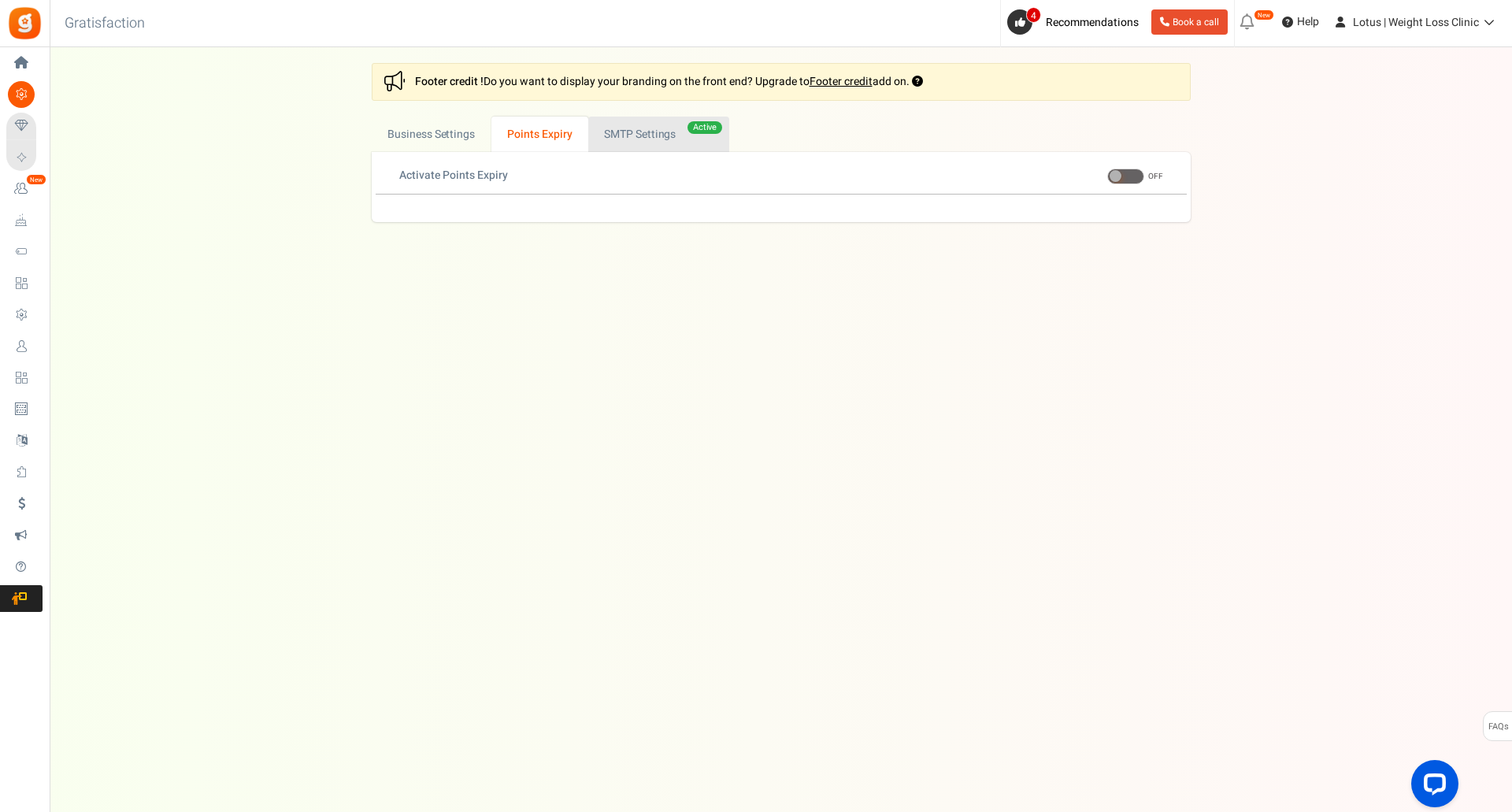
click at [630, 148] on link "Active SMTP Settings" at bounding box center [658, 134] width 141 height 36
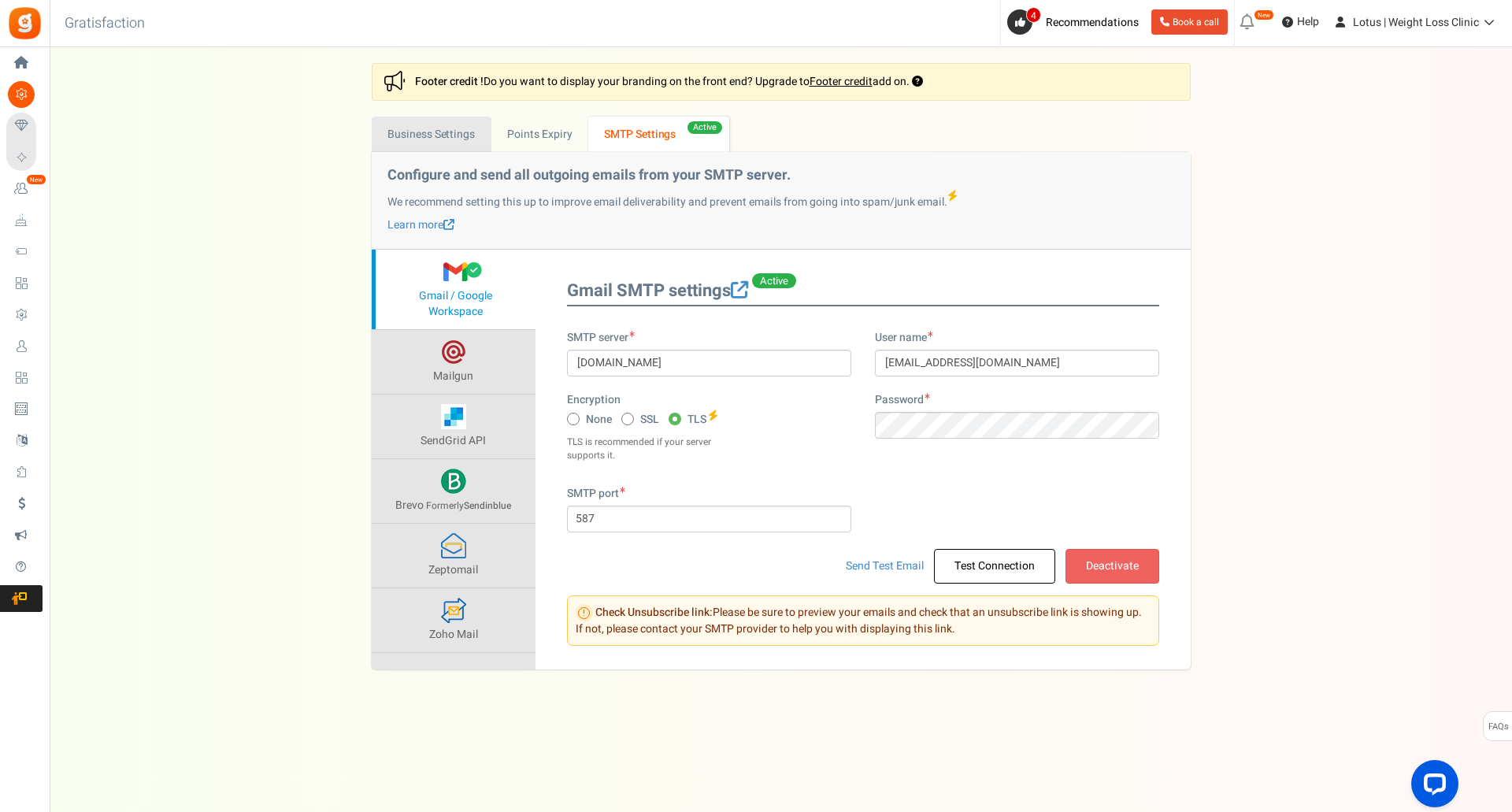
click at [420, 148] on link "Business Settings" at bounding box center [431, 134] width 119 height 36
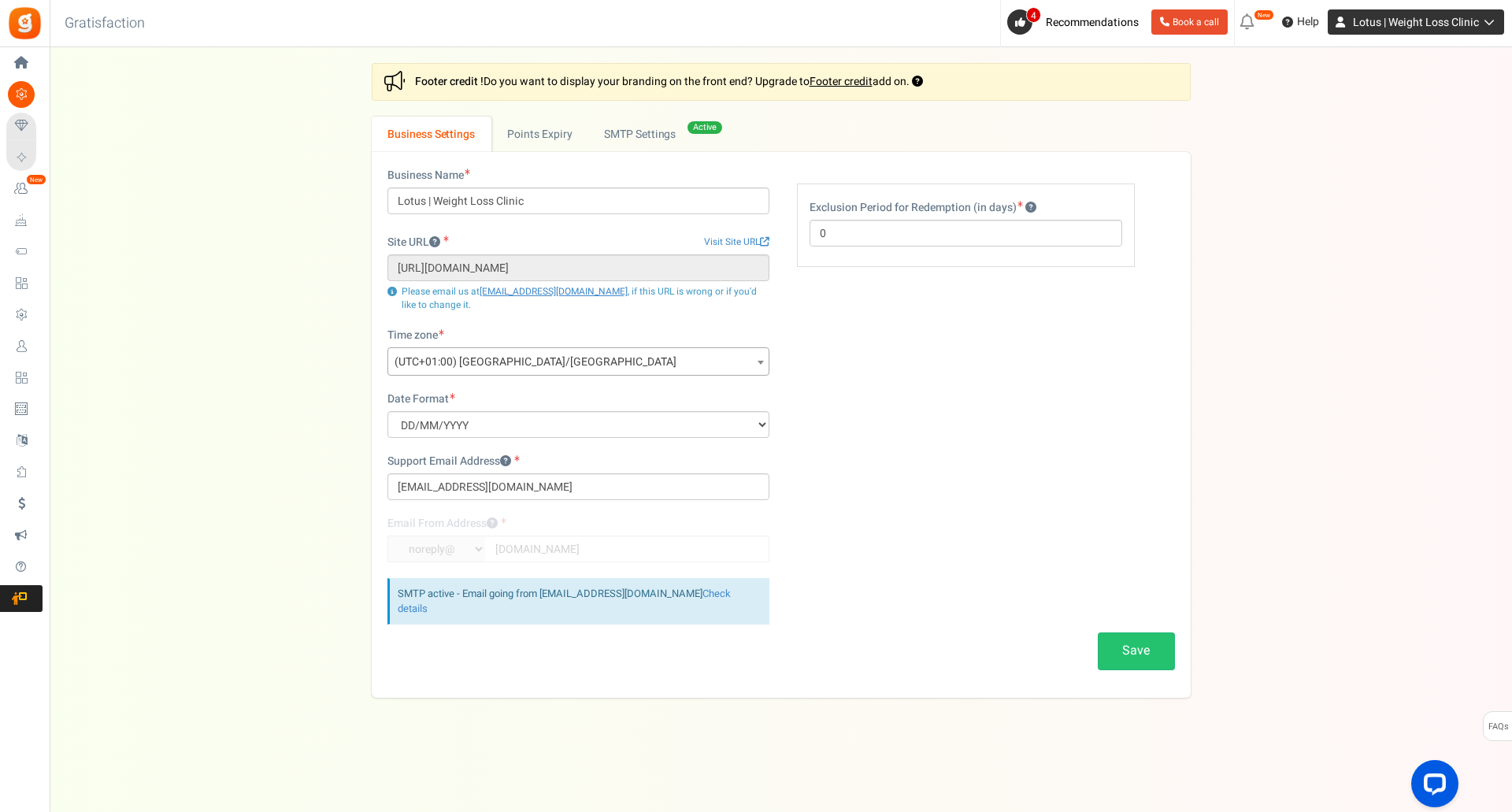
click at [1395, 30] on span "Lotus | Weight Loss Clinic" at bounding box center [1416, 22] width 126 height 16
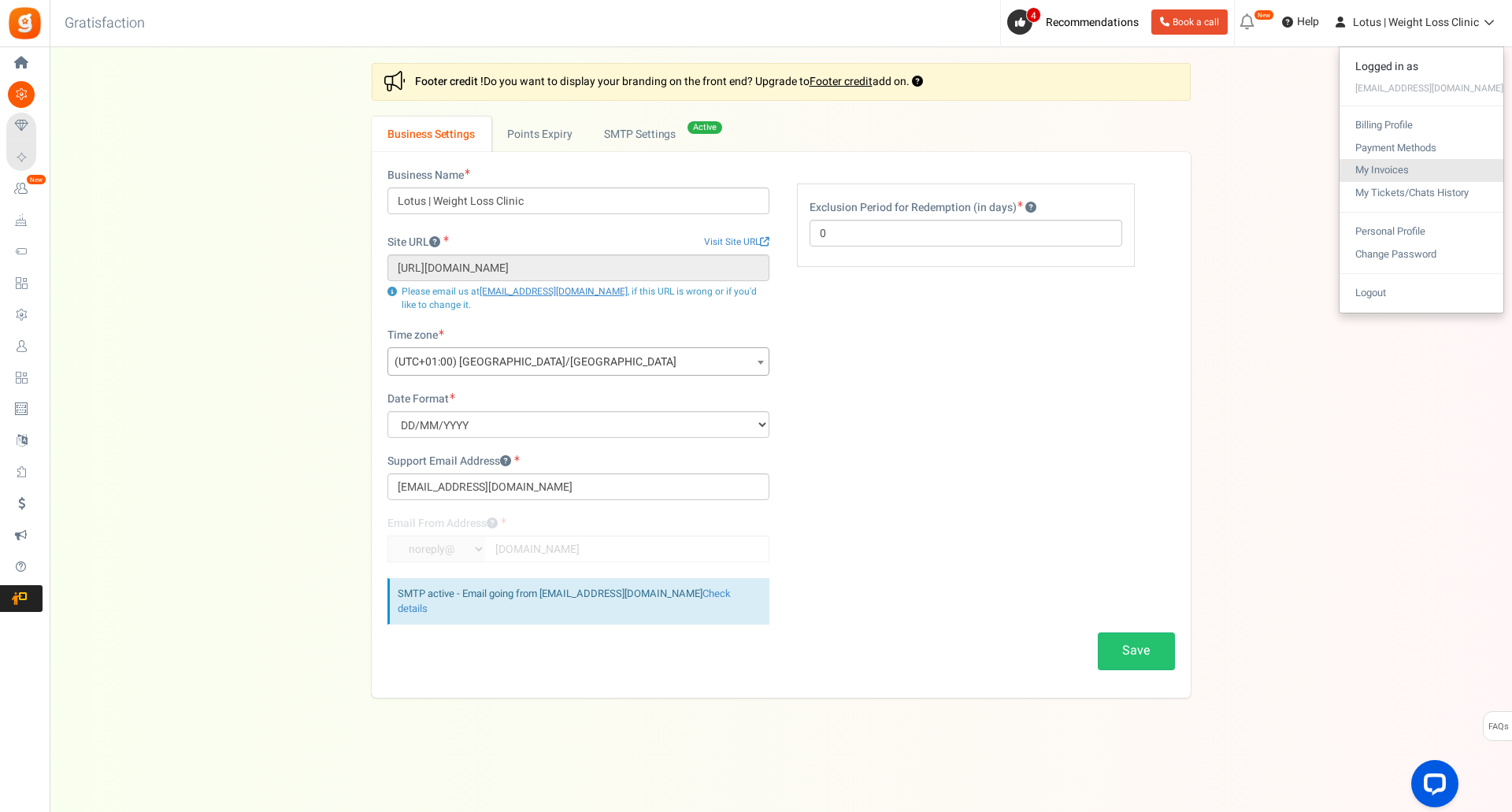
click at [1380, 168] on link "My Invoices" at bounding box center [1421, 171] width 164 height 23
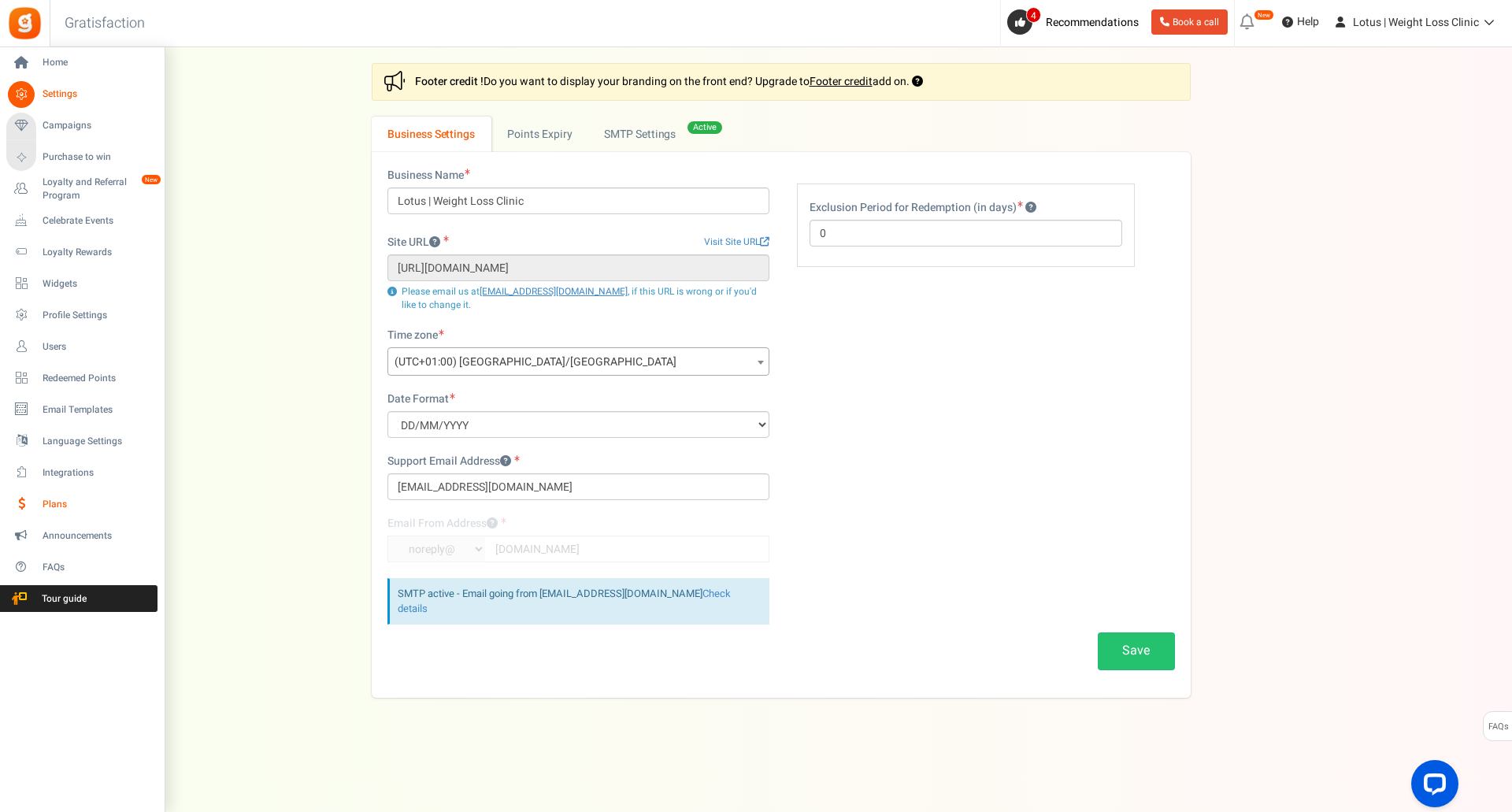
click at [57, 501] on span "Plans" at bounding box center [98, 504] width 111 height 14
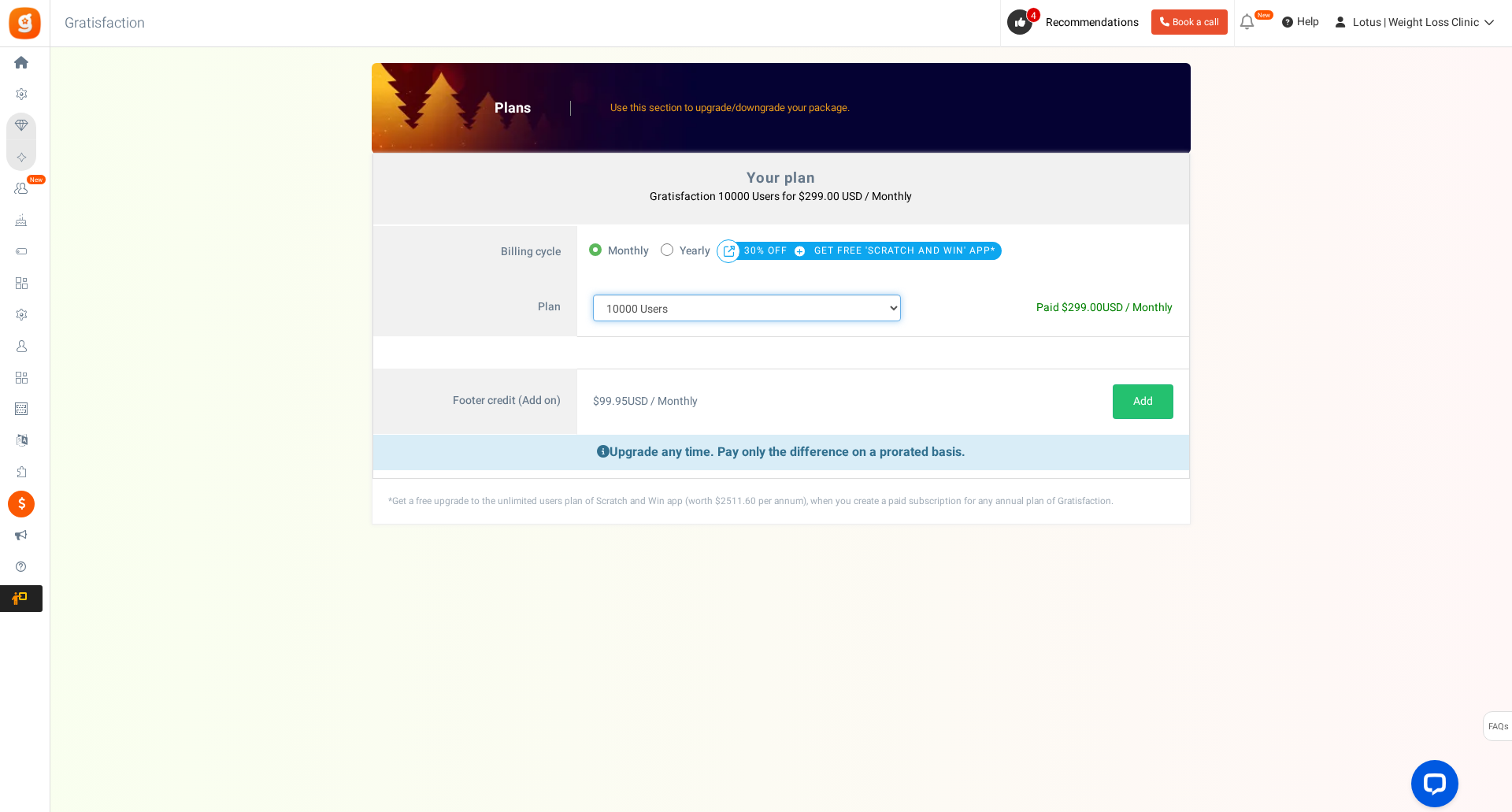
click at [650, 312] on select "100 Users 200 Users 500 Users 1000 Users 2000 Users 3000 Users 4000 Users 5000 …" at bounding box center [747, 309] width 308 height 27
click at [332, 356] on div "Your plan - Gratisfaction 10000 Users : $299.00 USD / Monthly Coupon [[]] Plans…" at bounding box center [780, 294] width 1431 height 462
click at [31, 20] on img at bounding box center [24, 23] width 36 height 36
